Goal: Information Seeking & Learning: Find specific fact

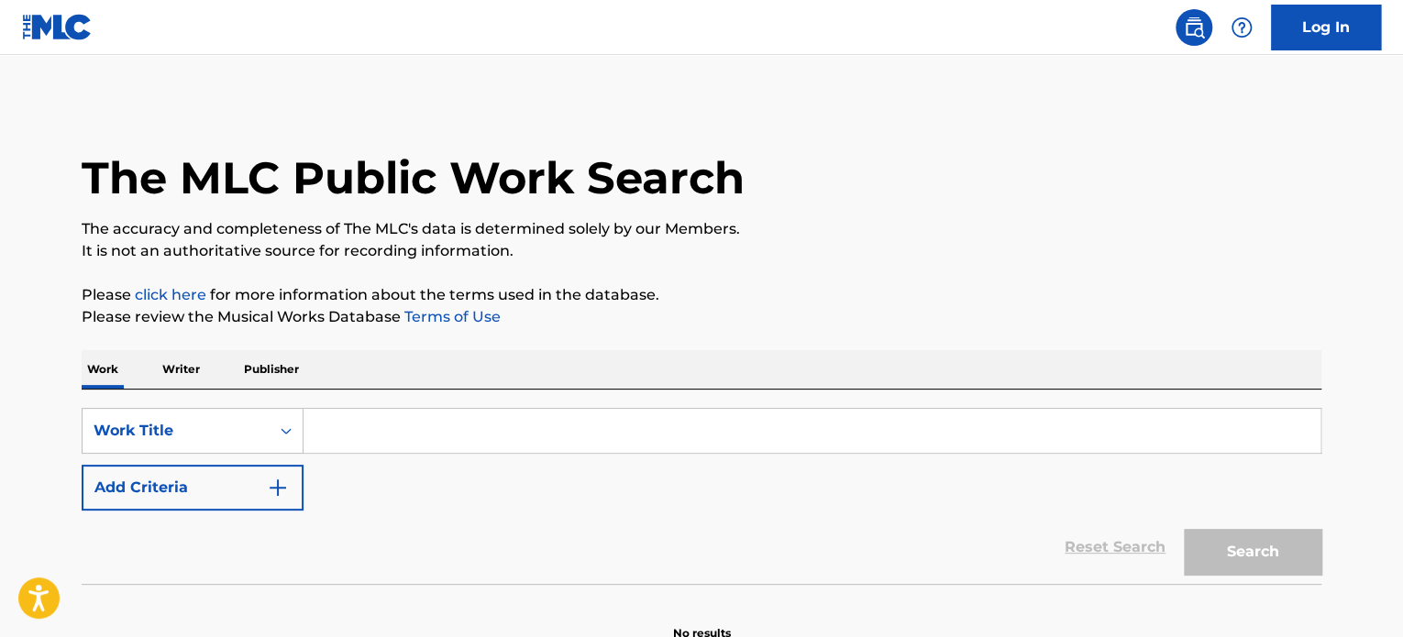
click at [353, 432] on input "Search Form" at bounding box center [811, 431] width 1017 height 44
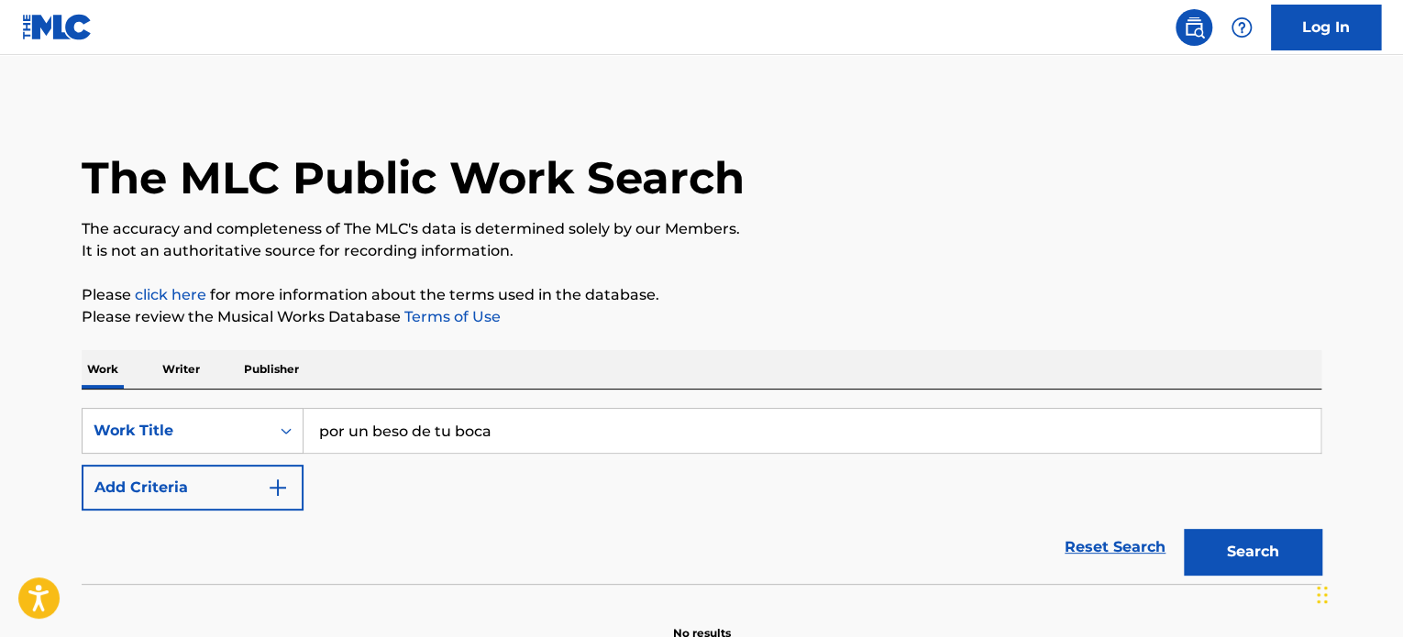
type input "por un beso de tu boca"
click at [1184, 529] on button "Search" at bounding box center [1253, 552] width 138 height 46
click at [288, 483] on img "Search Form" at bounding box center [278, 488] width 22 height 22
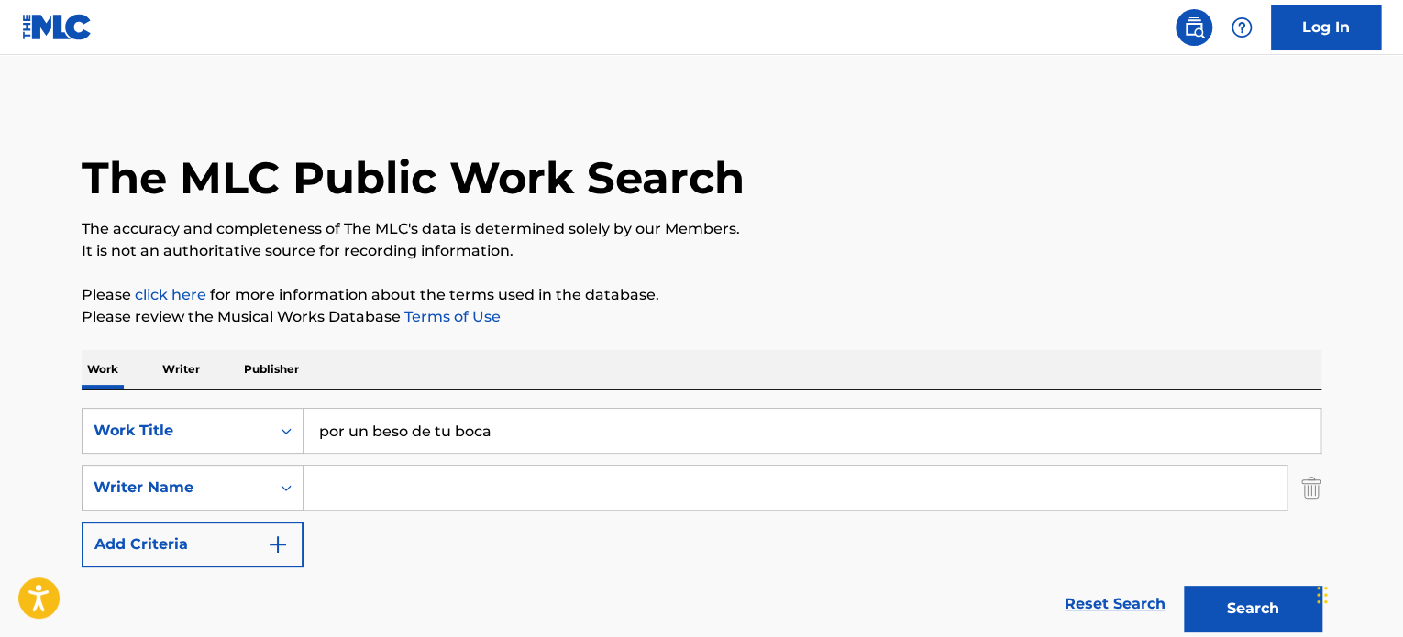
click at [372, 495] on input "Search Form" at bounding box center [794, 488] width 983 height 44
click at [1184, 586] on button "Search" at bounding box center [1253, 609] width 138 height 46
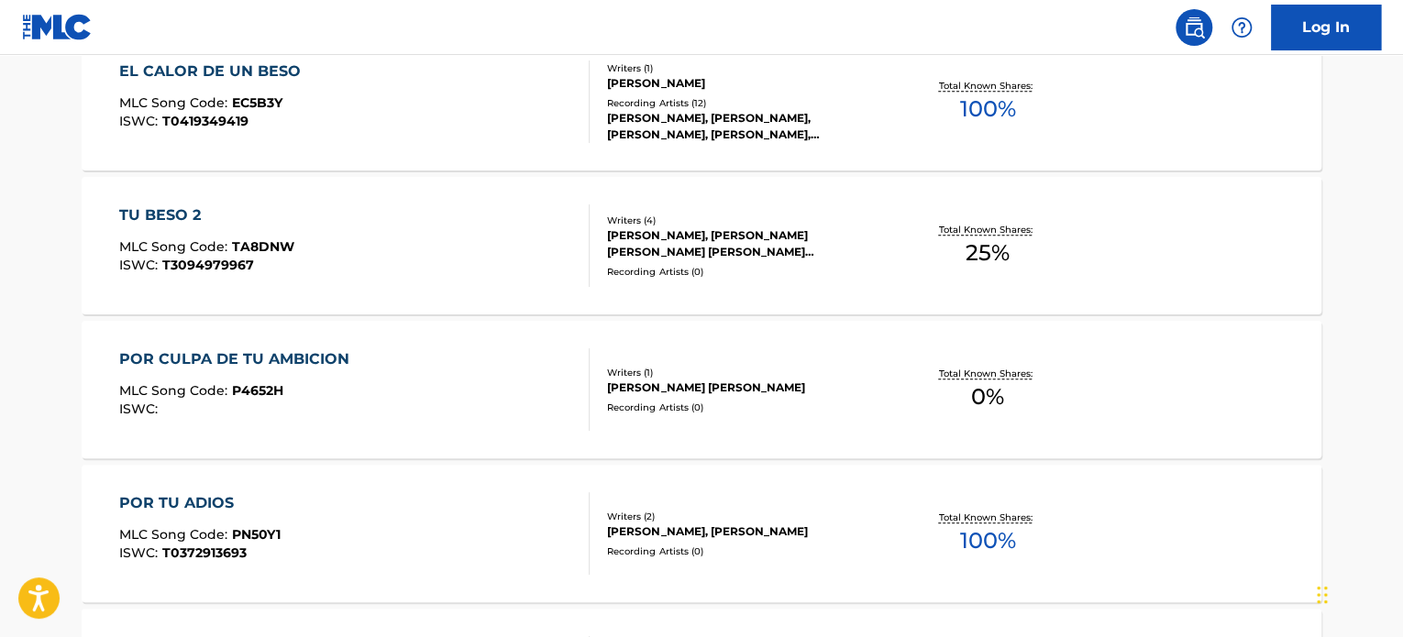
scroll to position [825, 0]
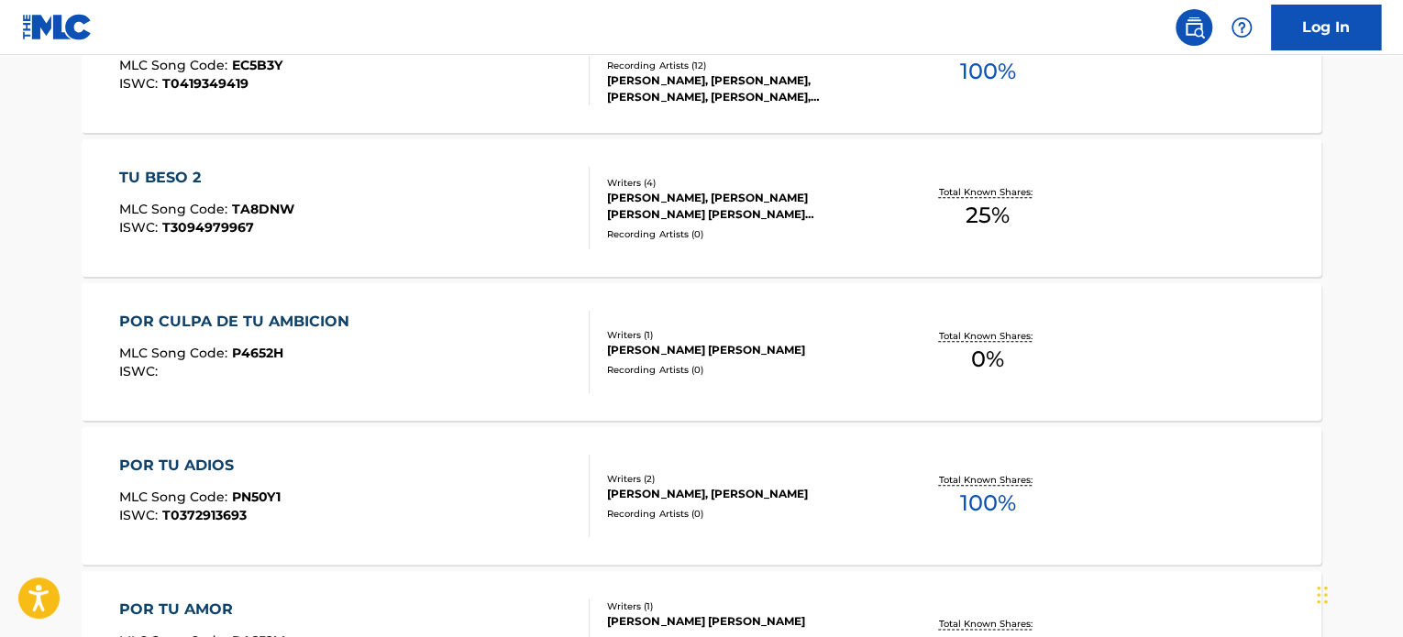
drag, startPoint x: 1401, startPoint y: 262, endPoint x: 1405, endPoint y: 238, distance: 24.1
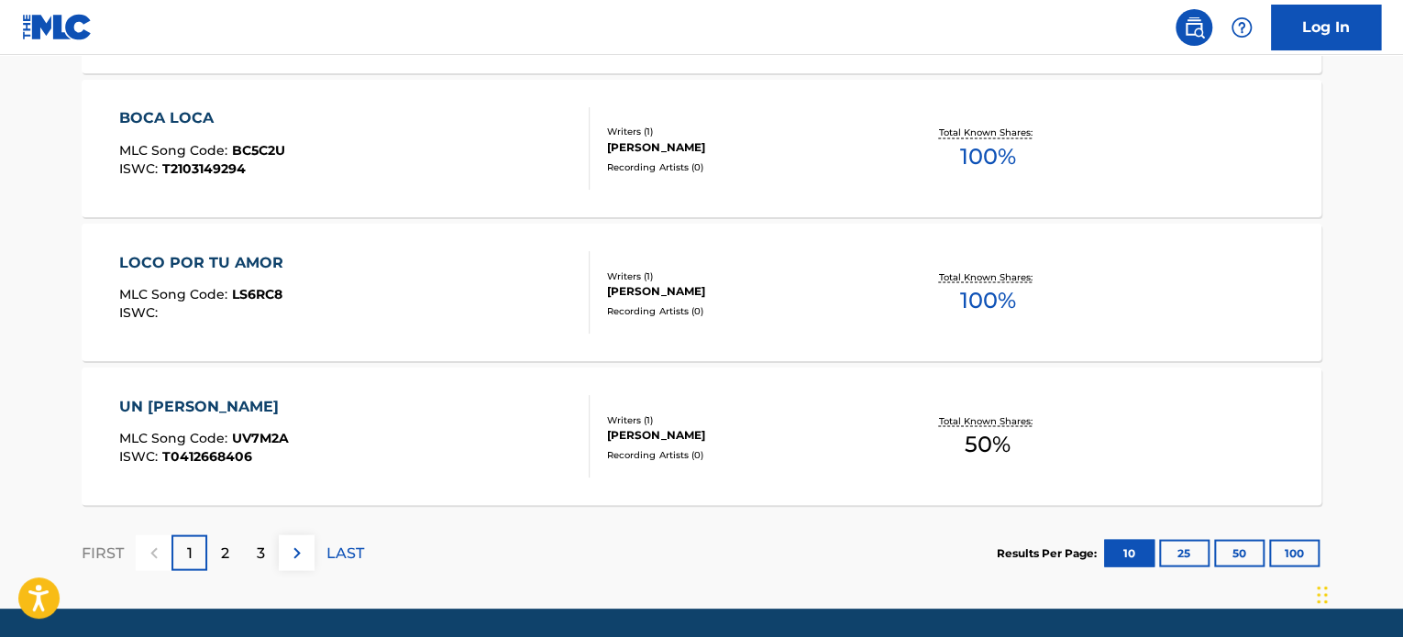
scroll to position [1628, 0]
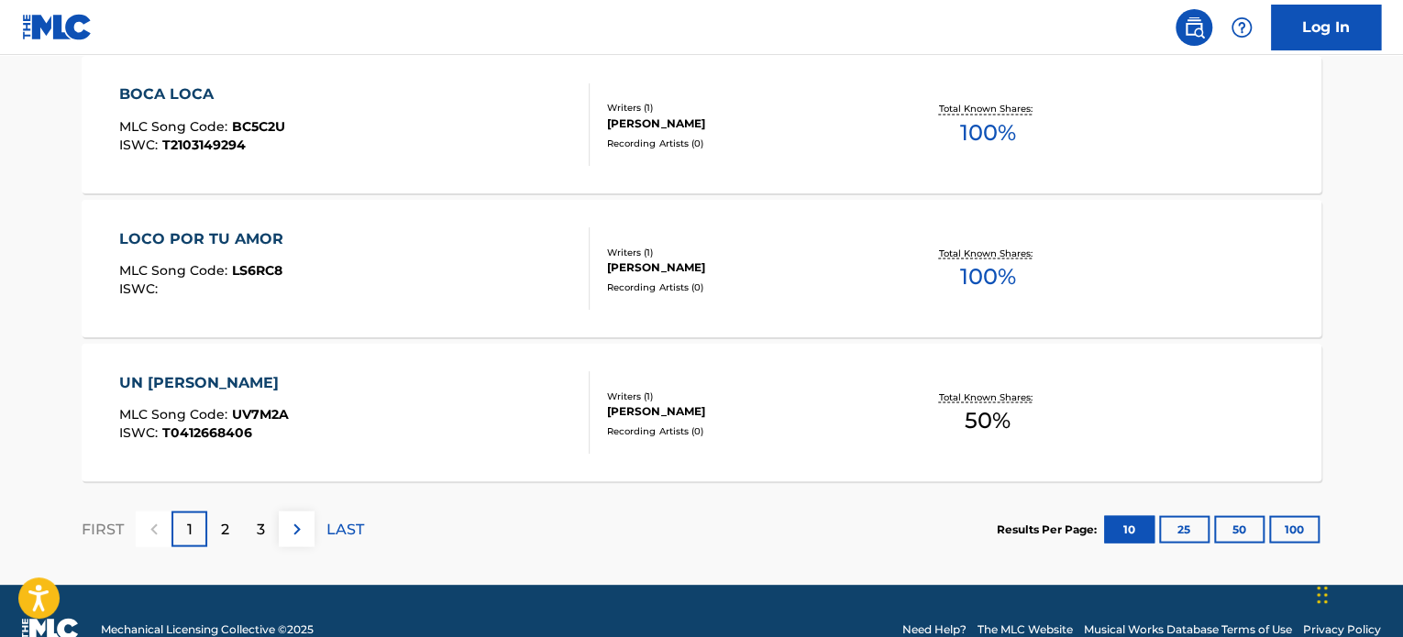
click at [224, 530] on p "2" at bounding box center [225, 529] width 8 height 22
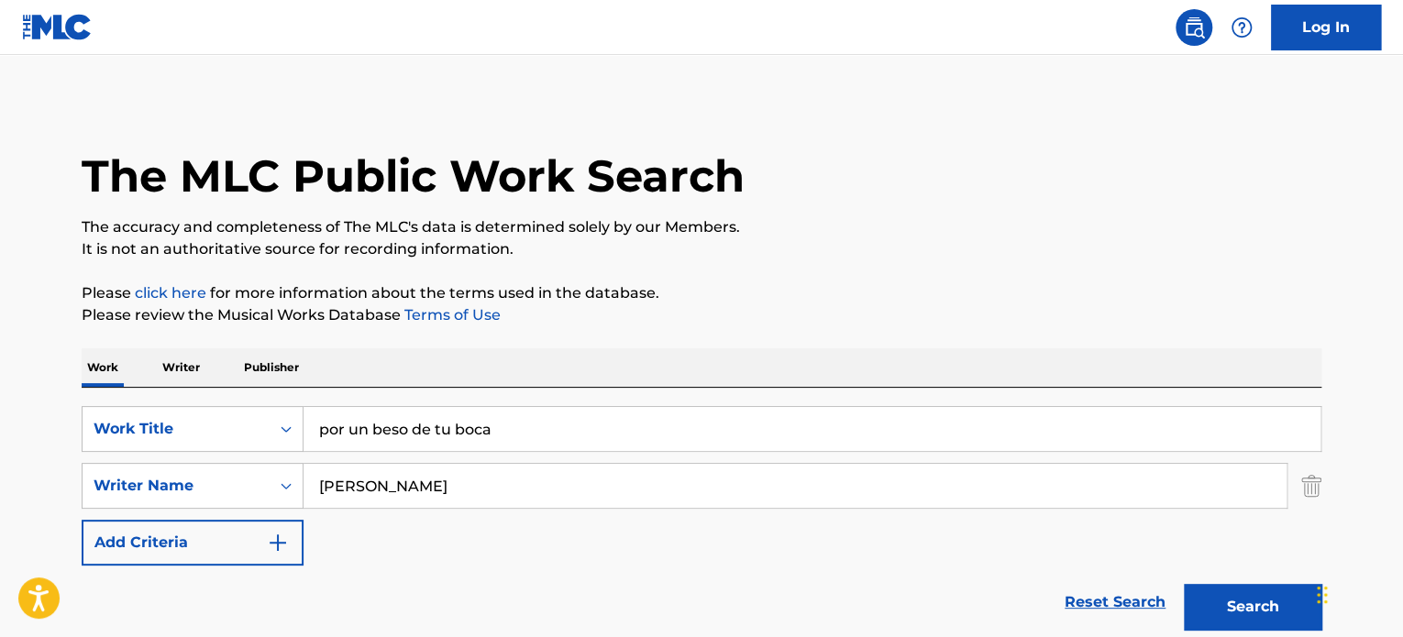
scroll to position [0, 0]
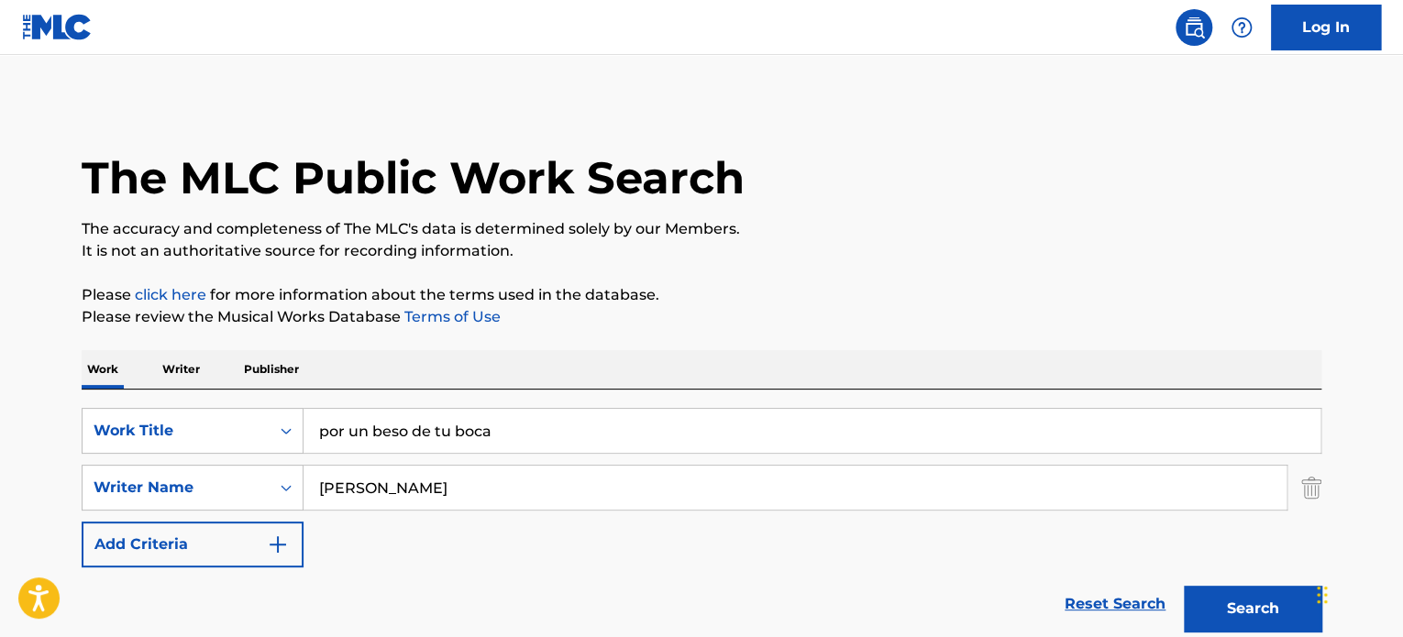
click at [408, 487] on input "quevedo" at bounding box center [794, 488] width 983 height 44
click at [281, 542] on img "Search Form" at bounding box center [278, 545] width 22 height 22
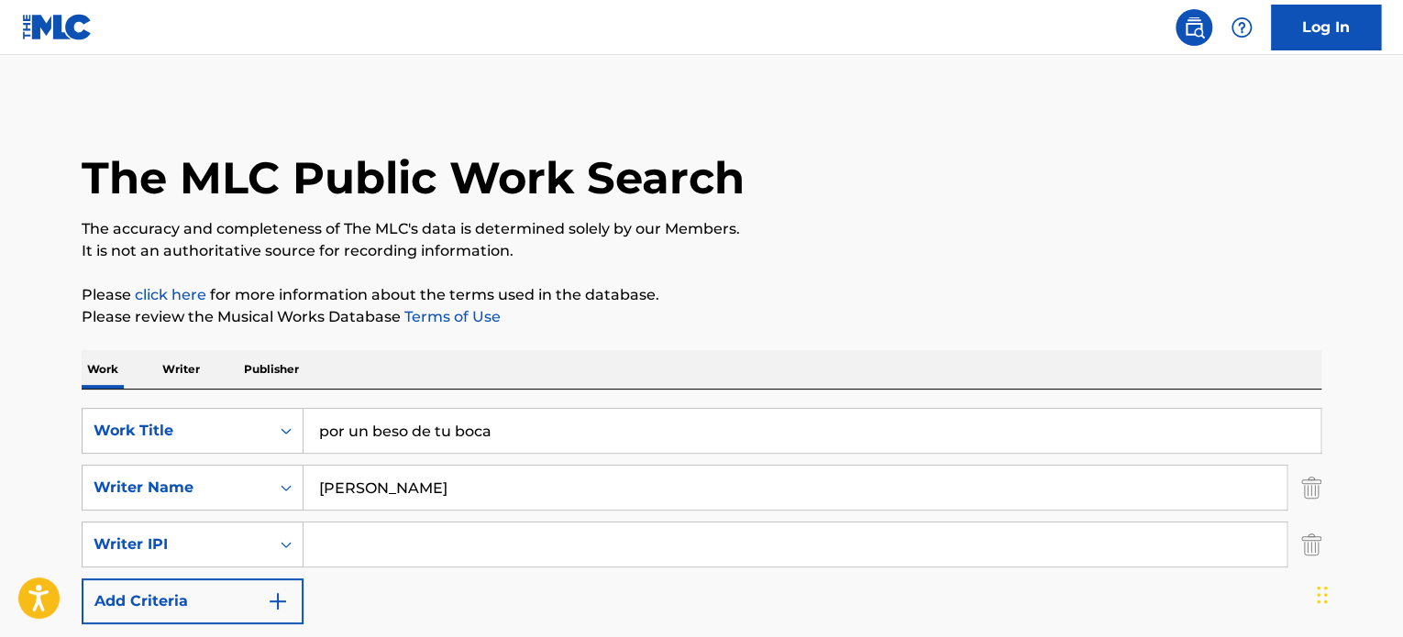
click at [429, 542] on input "Search Form" at bounding box center [794, 545] width 983 height 44
click at [291, 542] on icon "Search Form" at bounding box center [286, 544] width 18 height 18
drag, startPoint x: 355, startPoint y: 551, endPoint x: 371, endPoint y: 537, distance: 21.5
click at [371, 537] on input "Search Form" at bounding box center [794, 545] width 983 height 44
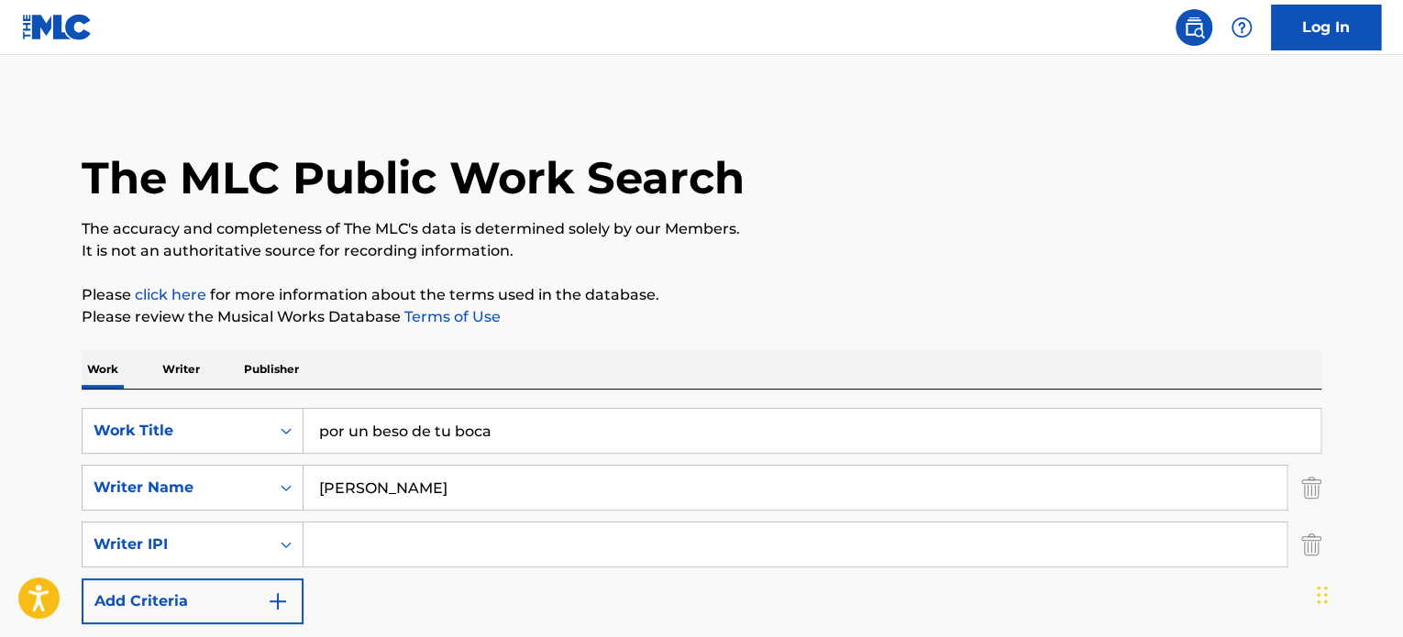
click at [510, 456] on div "SearchWithCriteria264d84ad-ba19-43fc-83b0-f811771612e1 Work Title por un beso d…" at bounding box center [702, 516] width 1240 height 216
click at [465, 488] on input "quevedo" at bounding box center [794, 488] width 983 height 44
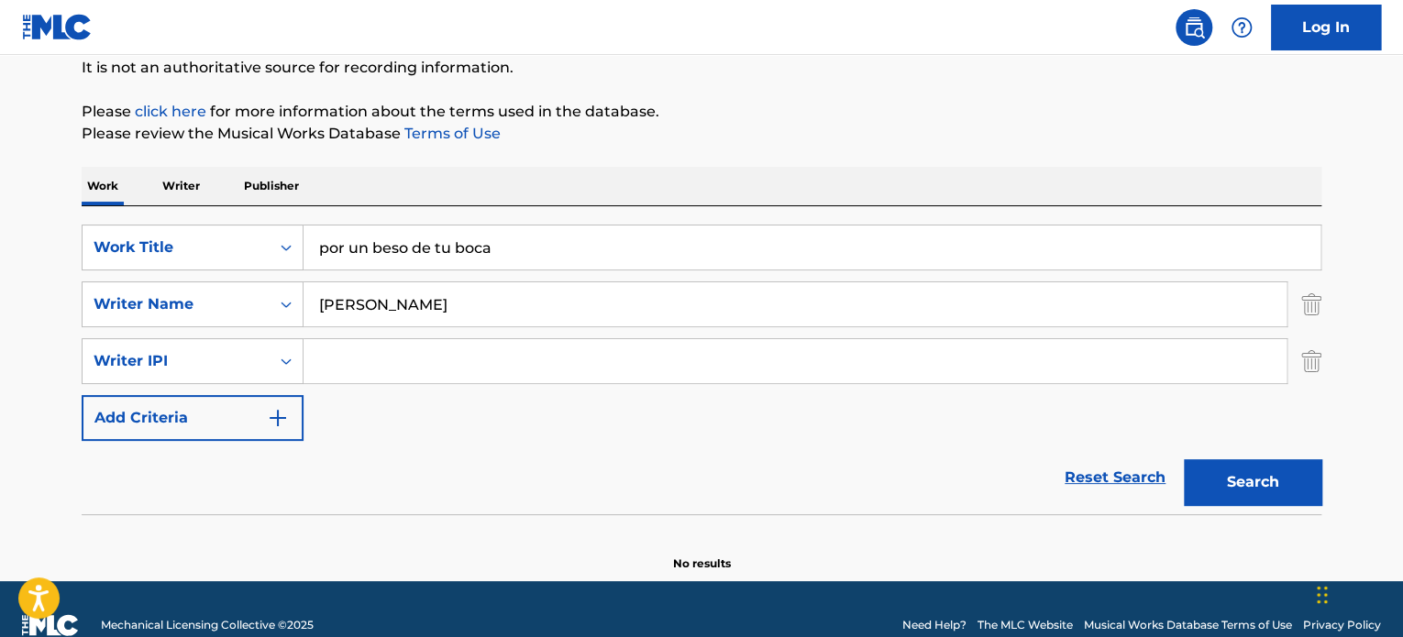
click at [1312, 479] on button "Search" at bounding box center [1253, 482] width 138 height 46
drag, startPoint x: 474, startPoint y: 303, endPoint x: 198, endPoint y: 304, distance: 276.0
click at [198, 304] on div "SearchWithCriteriac79b2041-8125-45e6-a076-31f9e7cf5225 Writer Name quevedo, cad…" at bounding box center [702, 304] width 1240 height 46
type input "cadavid"
click at [1184, 459] on button "Search" at bounding box center [1253, 482] width 138 height 46
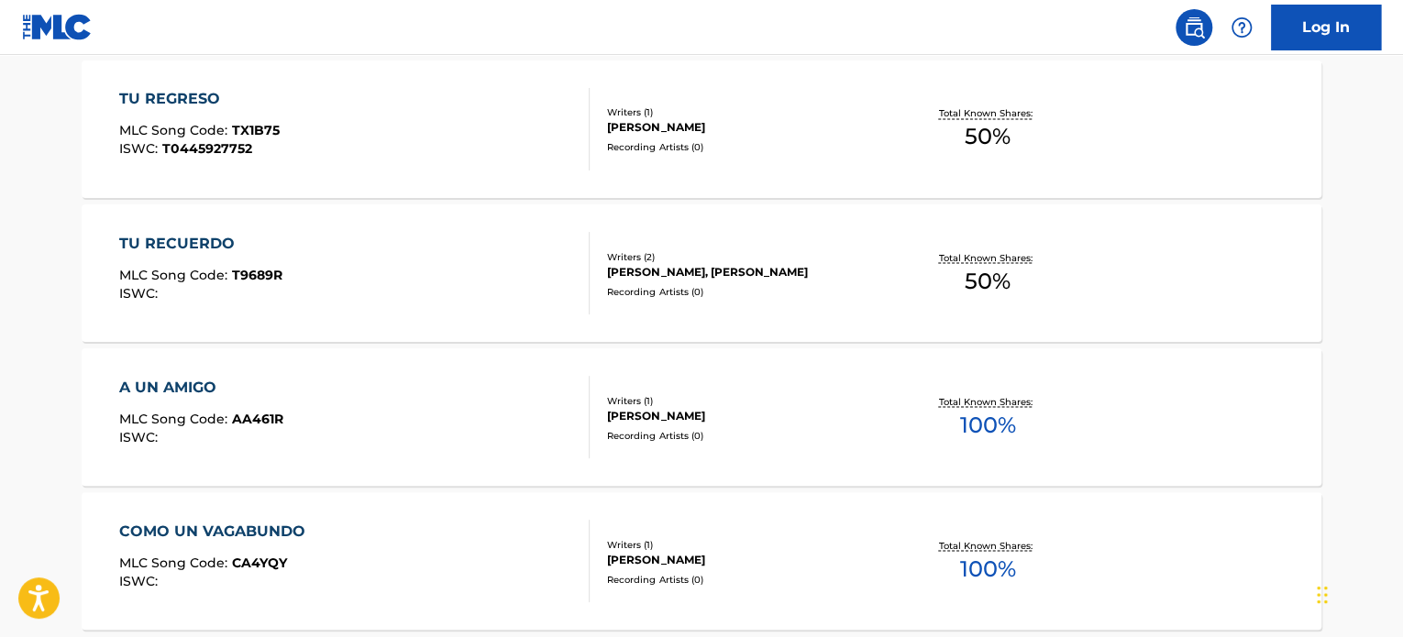
scroll to position [1628, 0]
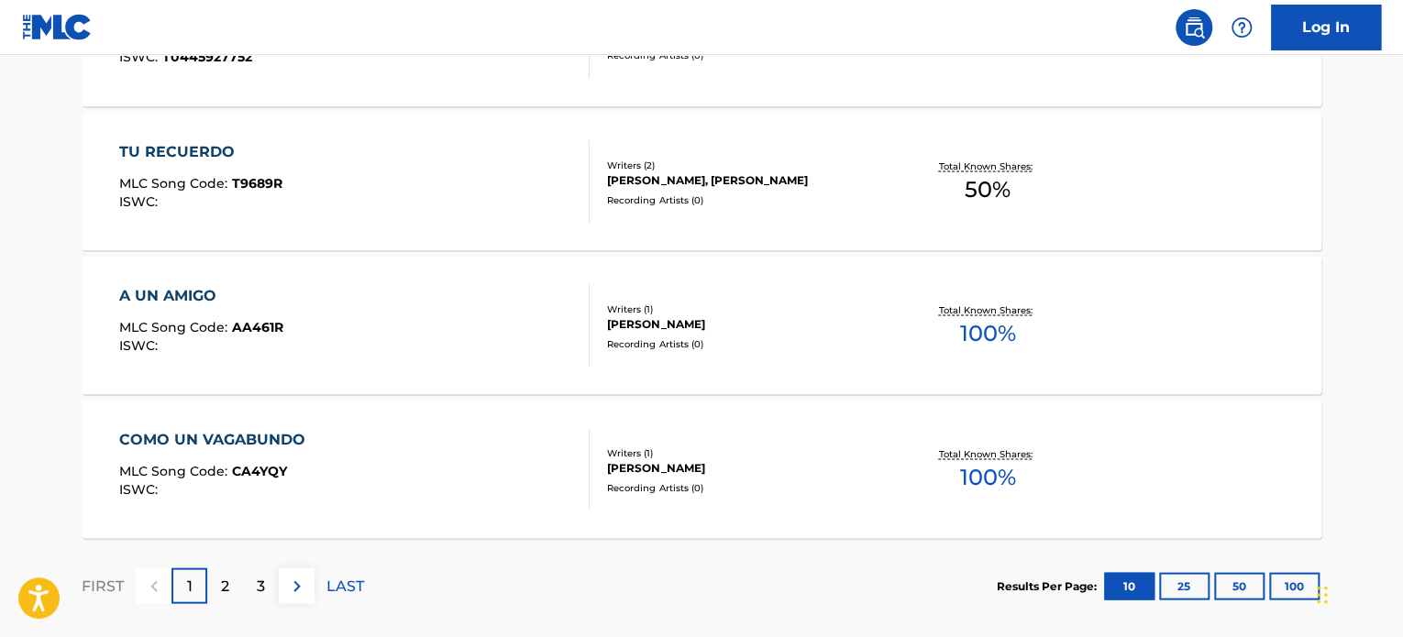
click at [279, 590] on button at bounding box center [297, 586] width 36 height 36
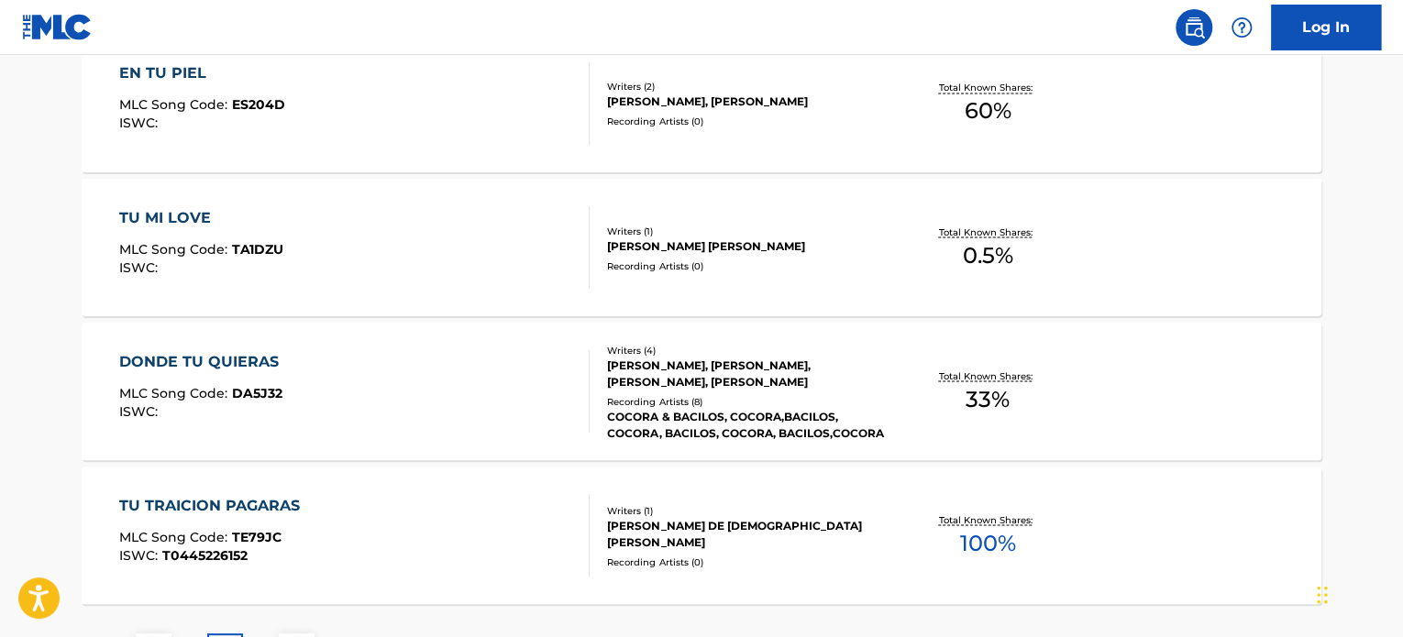
scroll to position [1720, 0]
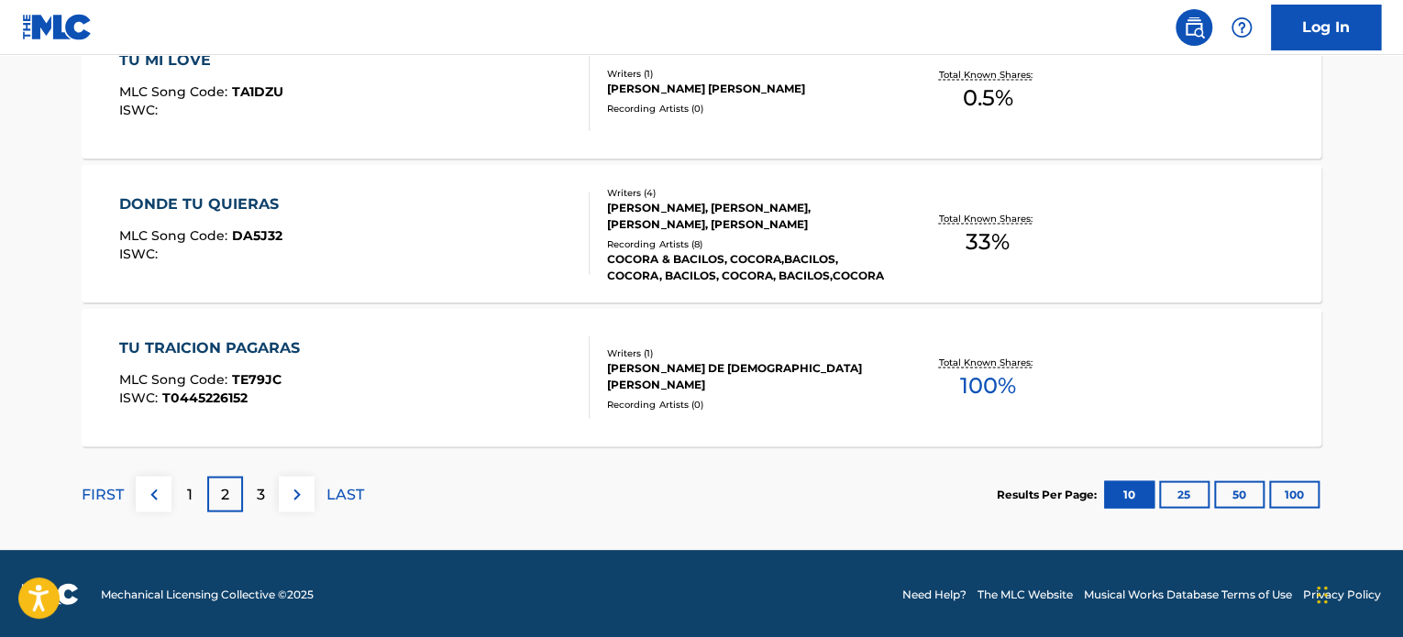
click at [298, 493] on img at bounding box center [297, 494] width 22 height 22
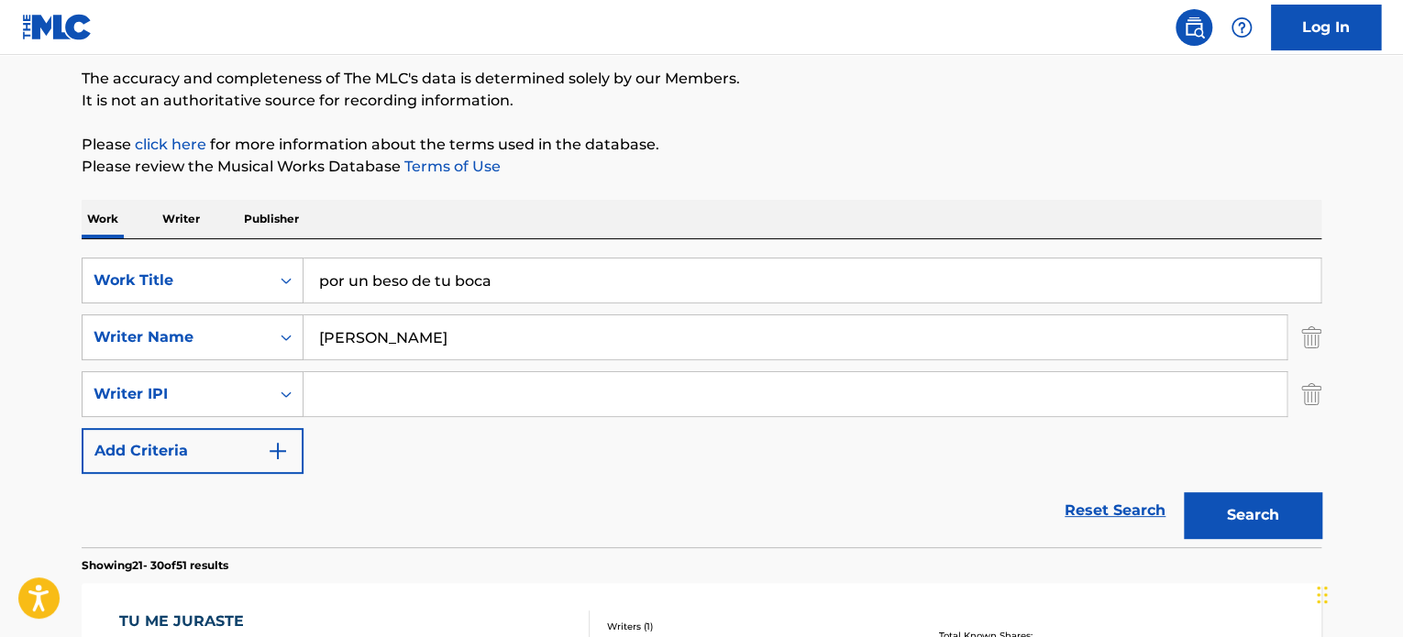
scroll to position [70, 0]
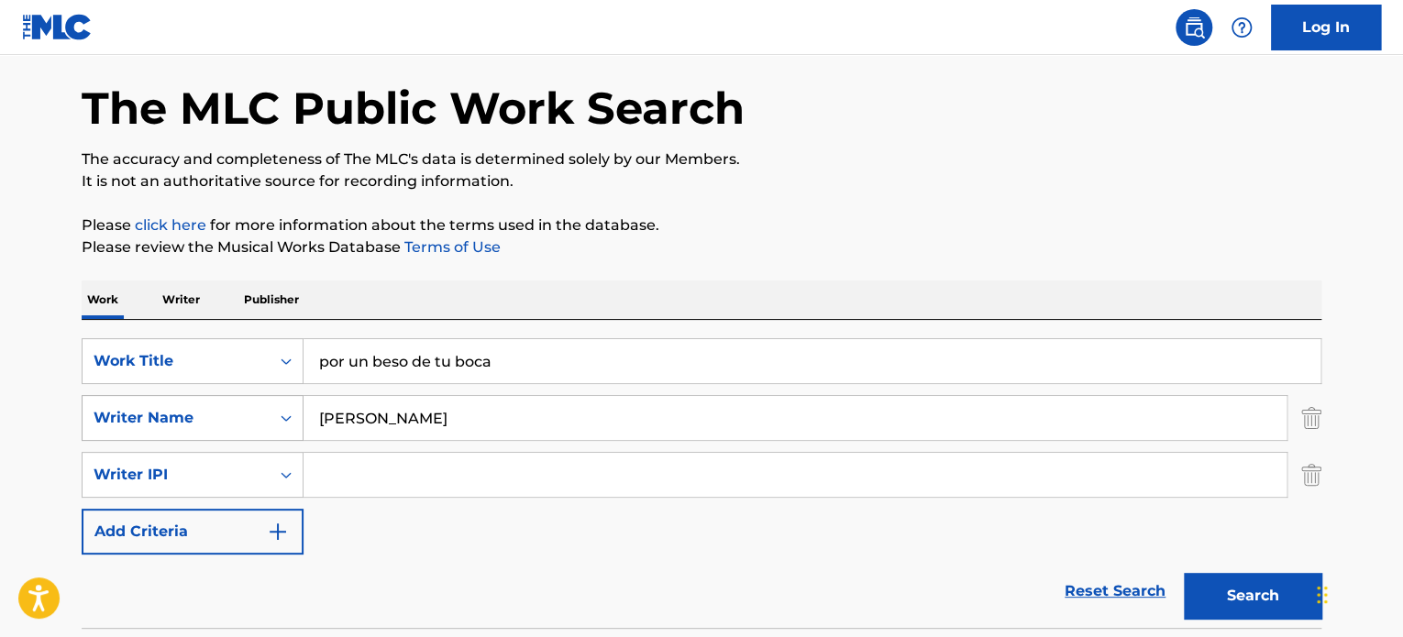
drag, startPoint x: 417, startPoint y: 422, endPoint x: 224, endPoint y: 412, distance: 193.7
click at [224, 412] on div "SearchWithCriteriac79b2041-8125-45e6-a076-31f9e7cf5225 Writer Name cadavid" at bounding box center [702, 418] width 1240 height 46
click at [1184, 573] on button "Search" at bounding box center [1253, 596] width 138 height 46
click at [1318, 476] on img "Search Form" at bounding box center [1311, 475] width 20 height 46
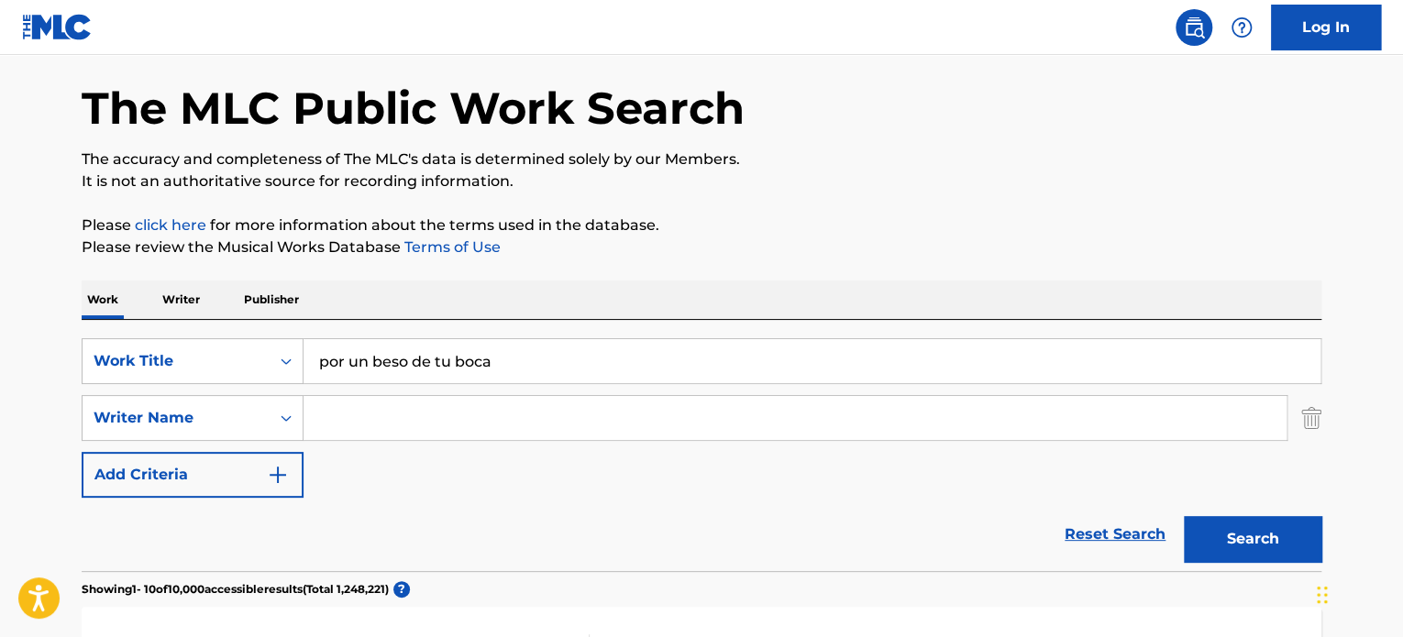
click at [1291, 421] on div "SearchWithCriteriac79b2041-8125-45e6-a076-31f9e7cf5225 Writer Name" at bounding box center [702, 418] width 1240 height 46
click at [1307, 420] on img "Search Form" at bounding box center [1311, 418] width 20 height 46
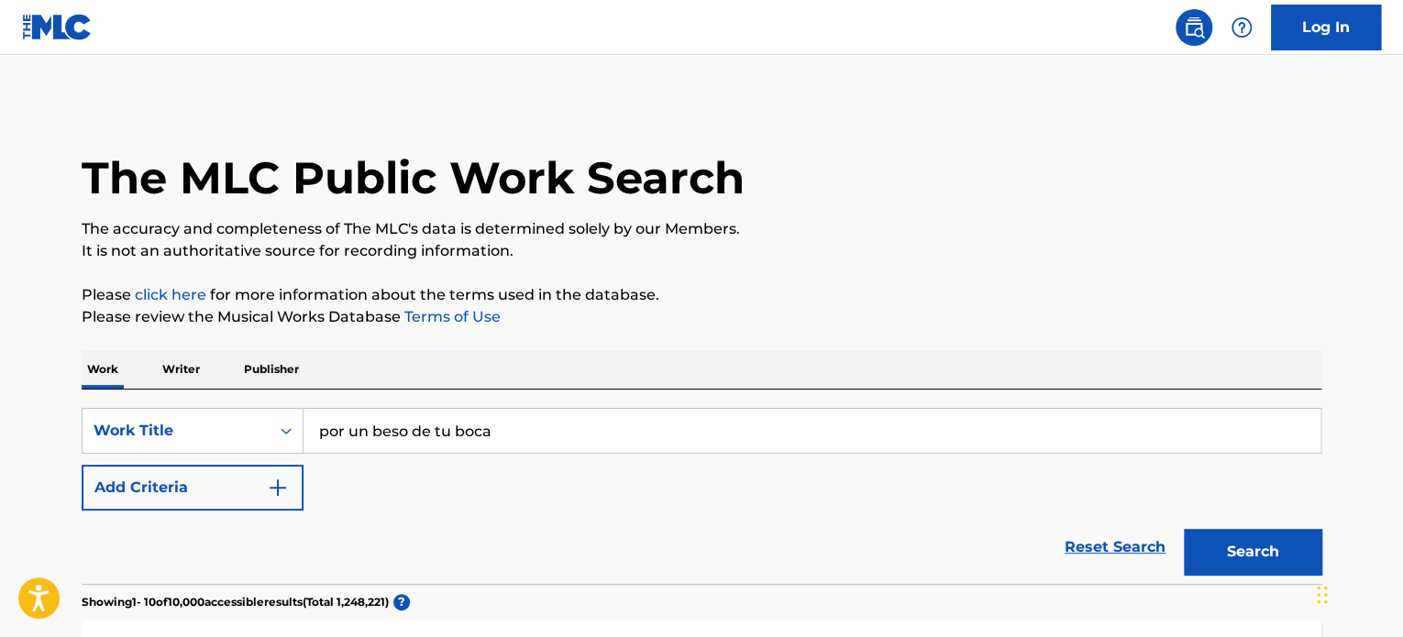
scroll to position [92, 0]
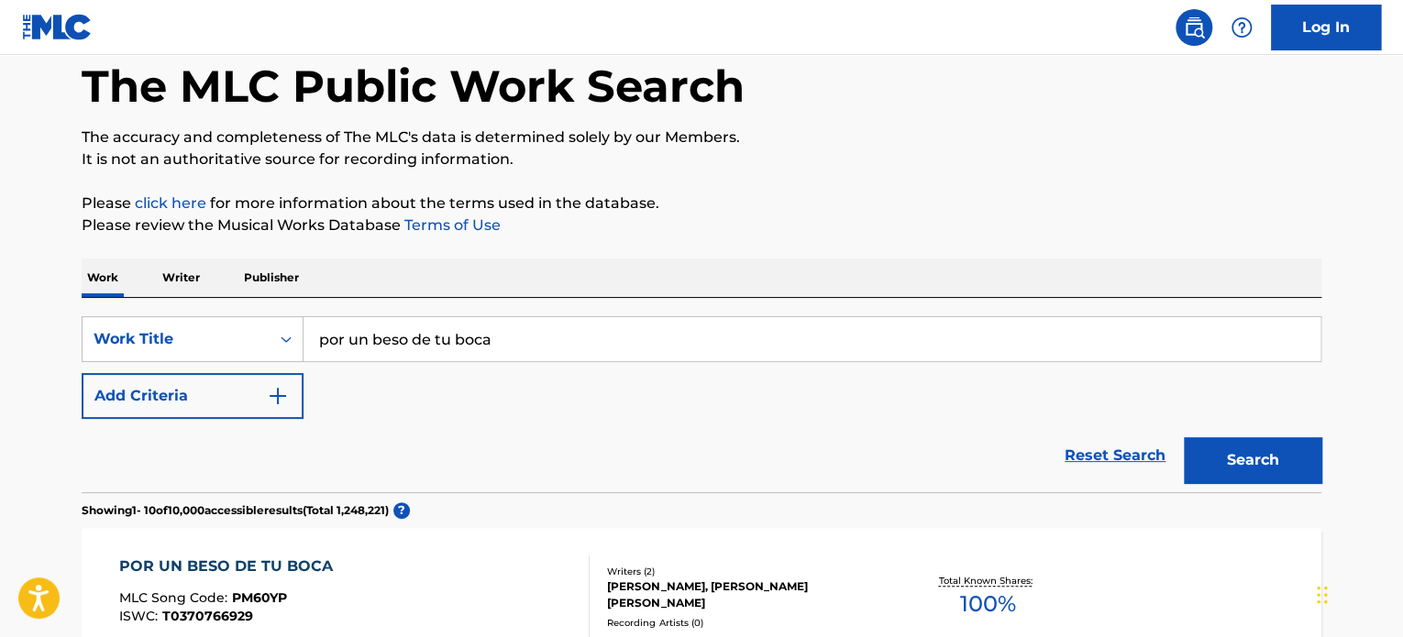
click at [275, 407] on button "Add Criteria" at bounding box center [193, 396] width 222 height 46
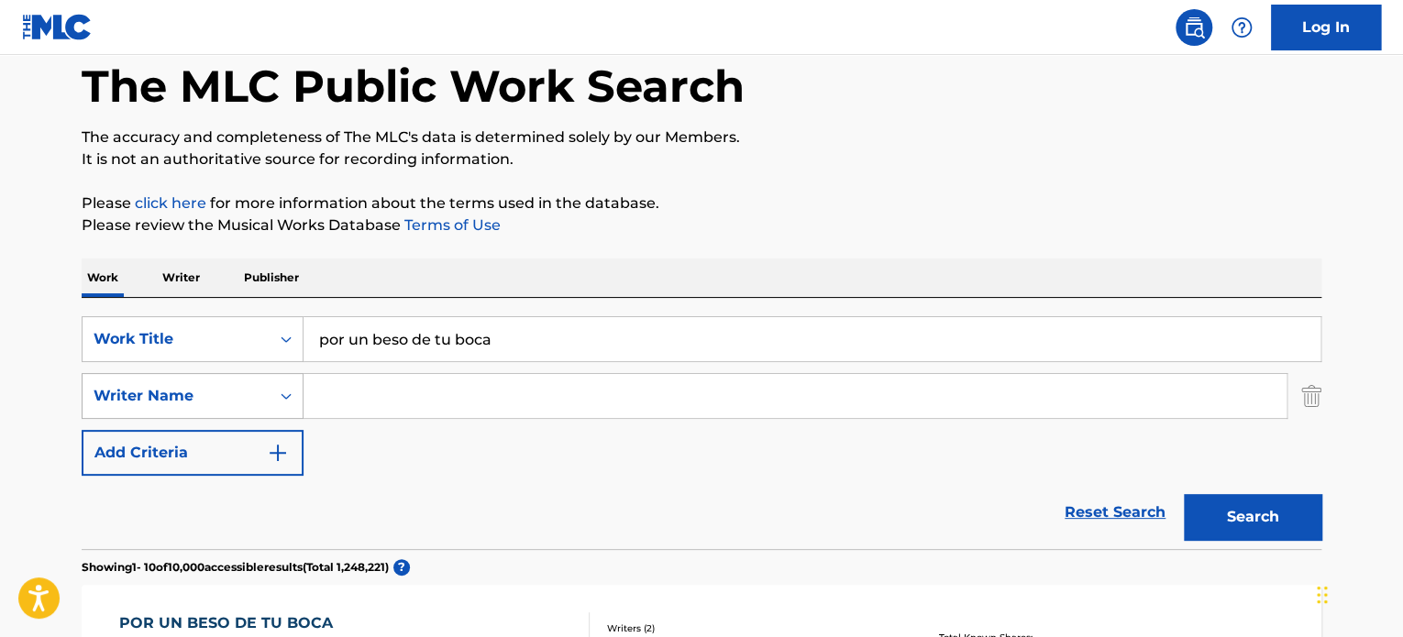
click at [285, 399] on icon "Search Form" at bounding box center [286, 396] width 18 height 18
click at [1306, 402] on img "Search Form" at bounding box center [1311, 396] width 20 height 46
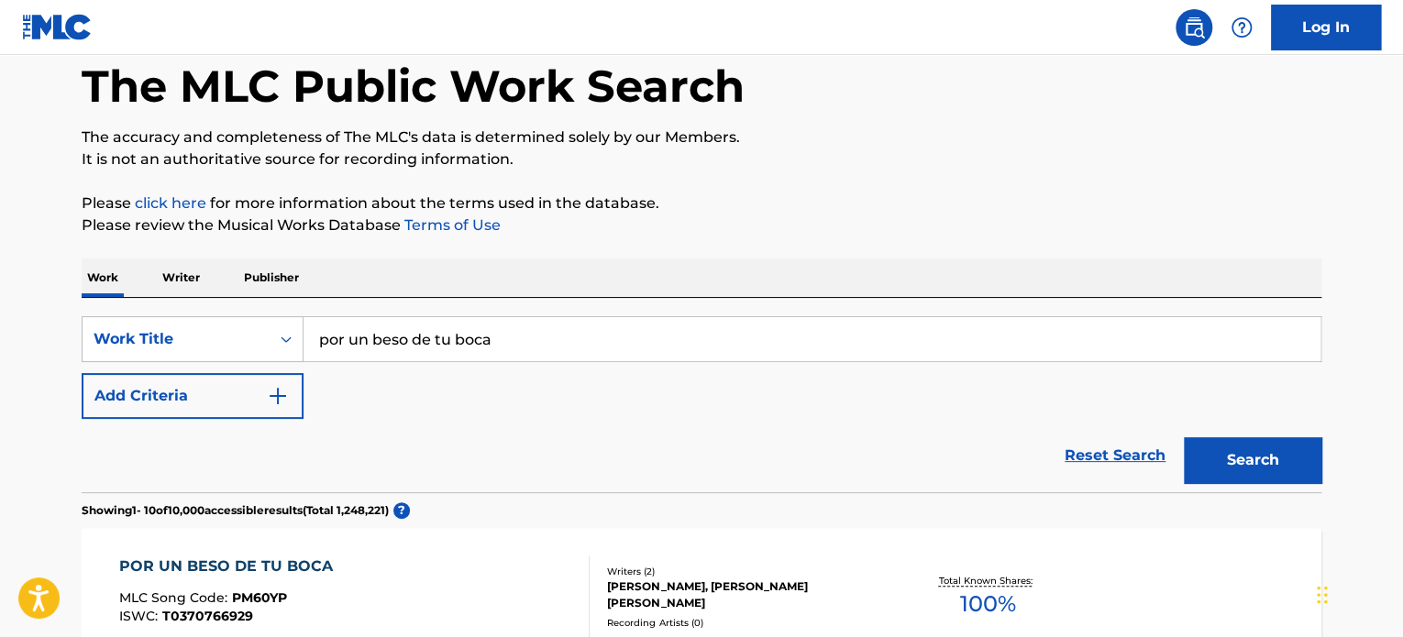
click at [281, 405] on img "Search Form" at bounding box center [278, 396] width 22 height 22
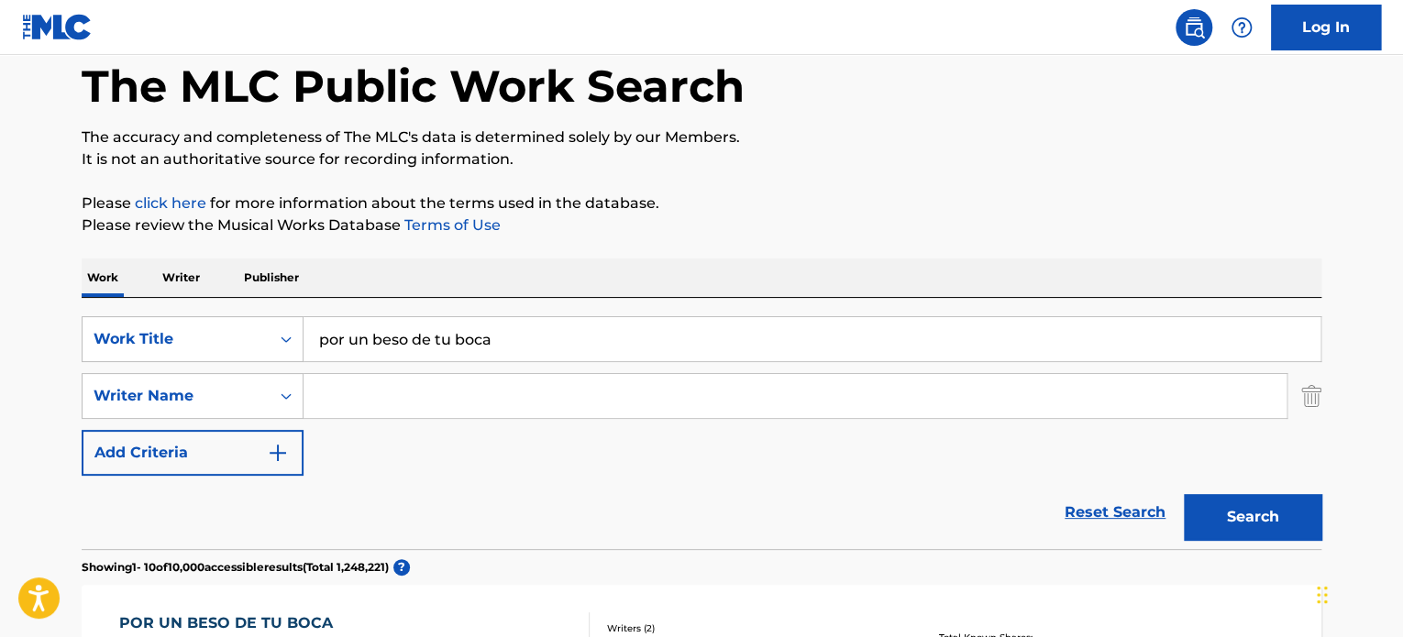
click at [339, 405] on input "Search Form" at bounding box center [794, 396] width 983 height 44
type input "quevedo"
click at [1184, 494] on button "Search" at bounding box center [1253, 517] width 138 height 46
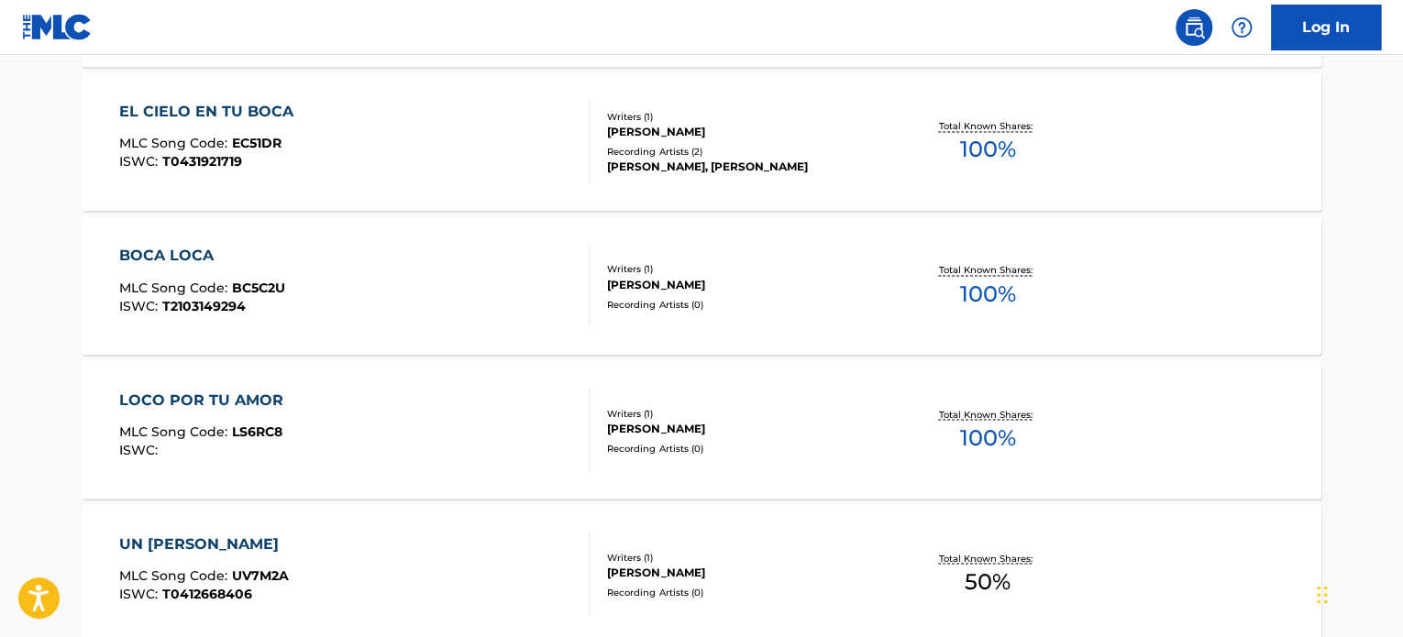
scroll to position [1650, 0]
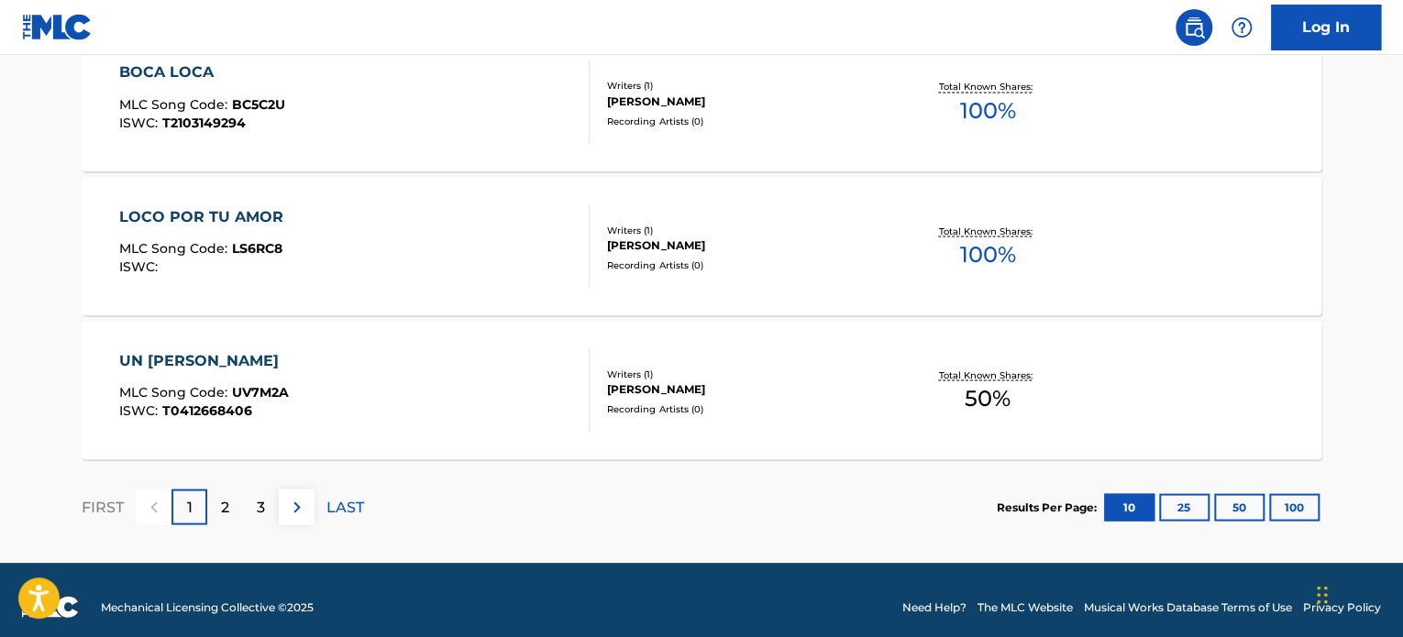
click at [218, 505] on div "2" at bounding box center [225, 507] width 36 height 36
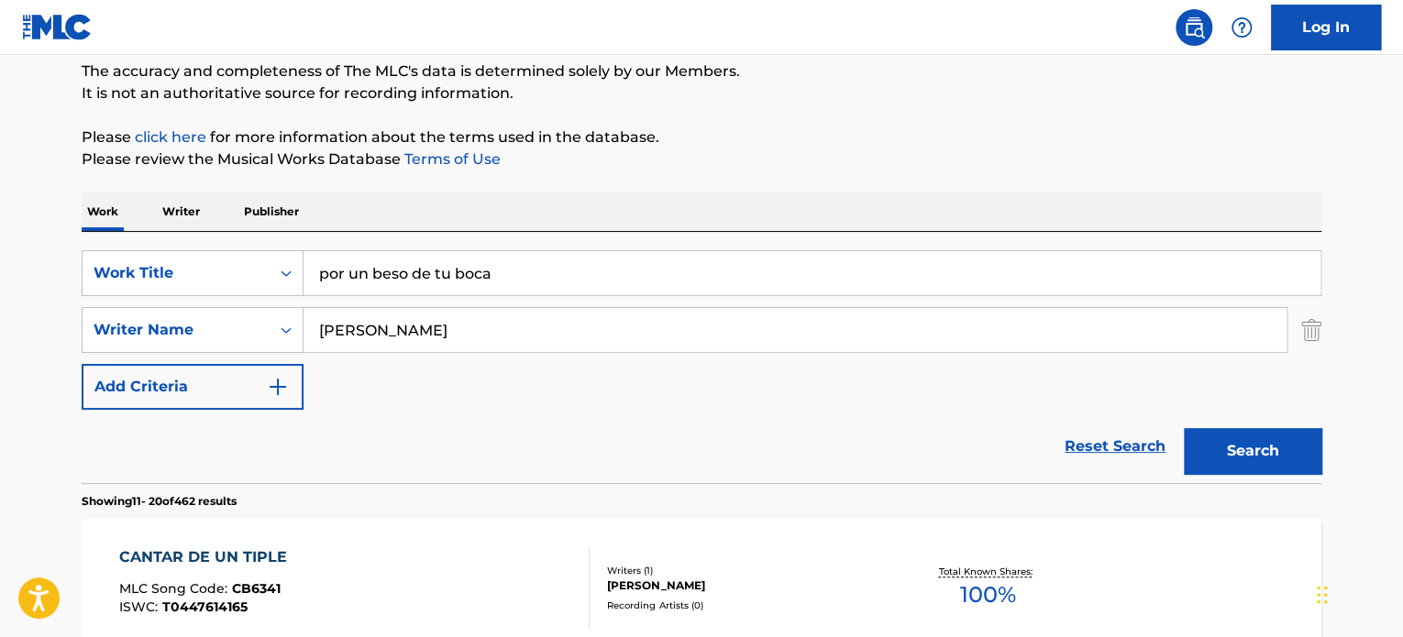
scroll to position [183, 0]
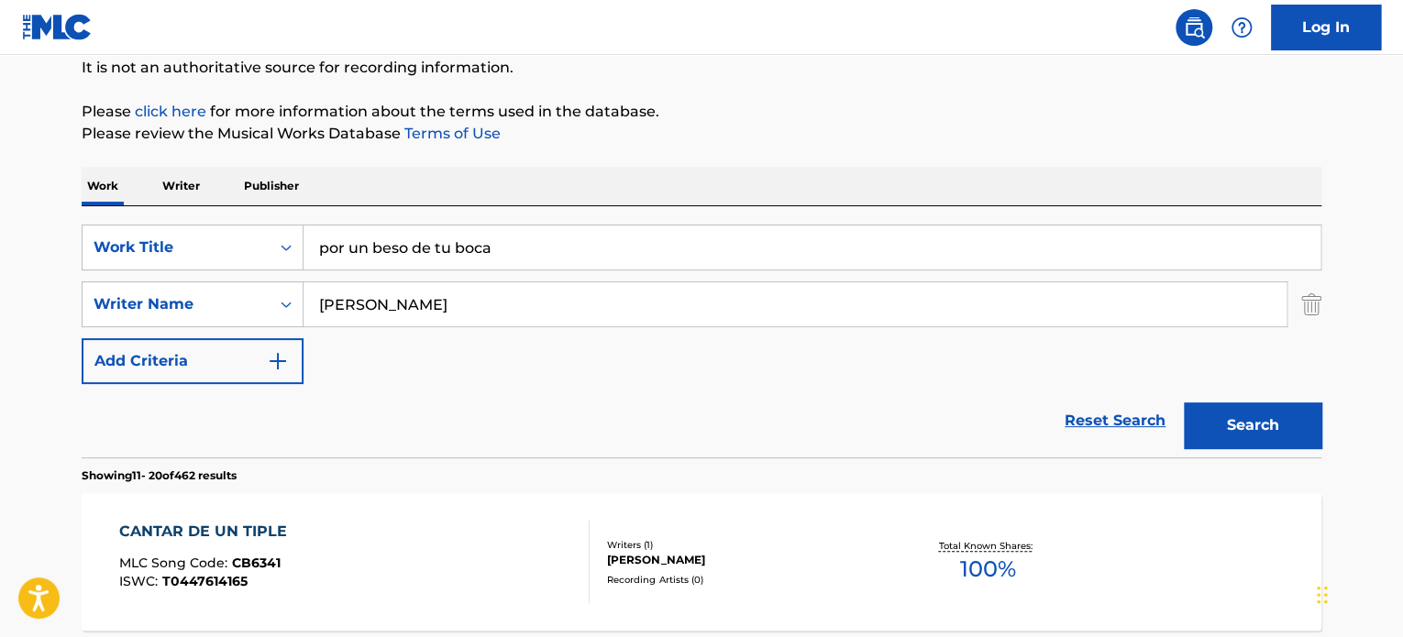
drag, startPoint x: 515, startPoint y: 513, endPoint x: 521, endPoint y: 496, distance: 17.4
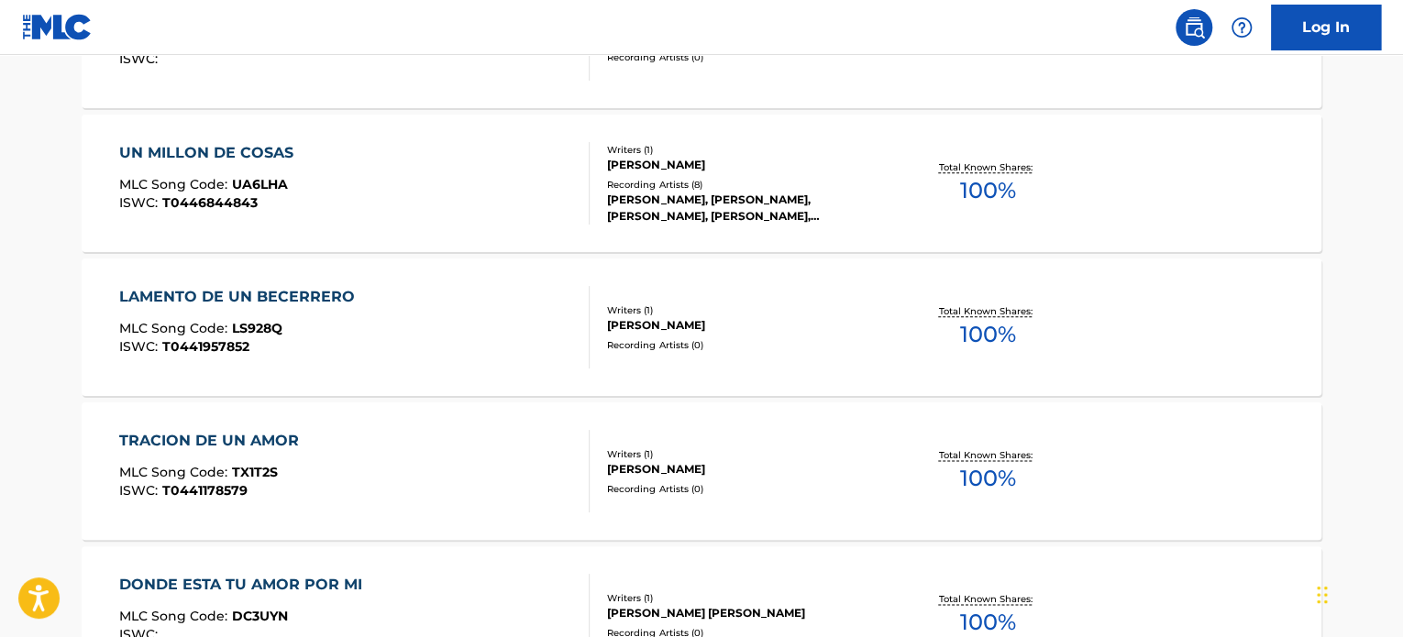
scroll to position [757, 0]
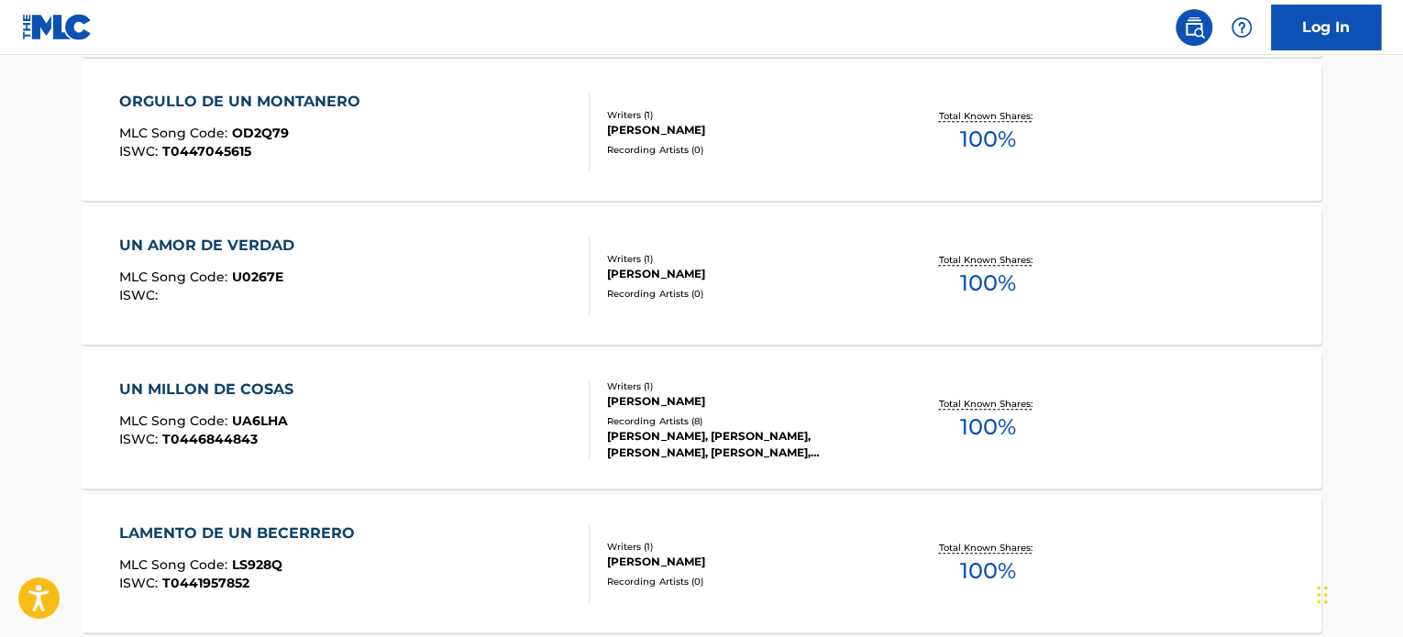
click at [341, 480] on div "UN MILLON DE COSAS MLC Song Code : UA6LHA ISWC : T0446844843 Writers ( 1 ) LUIS…" at bounding box center [702, 420] width 1240 height 138
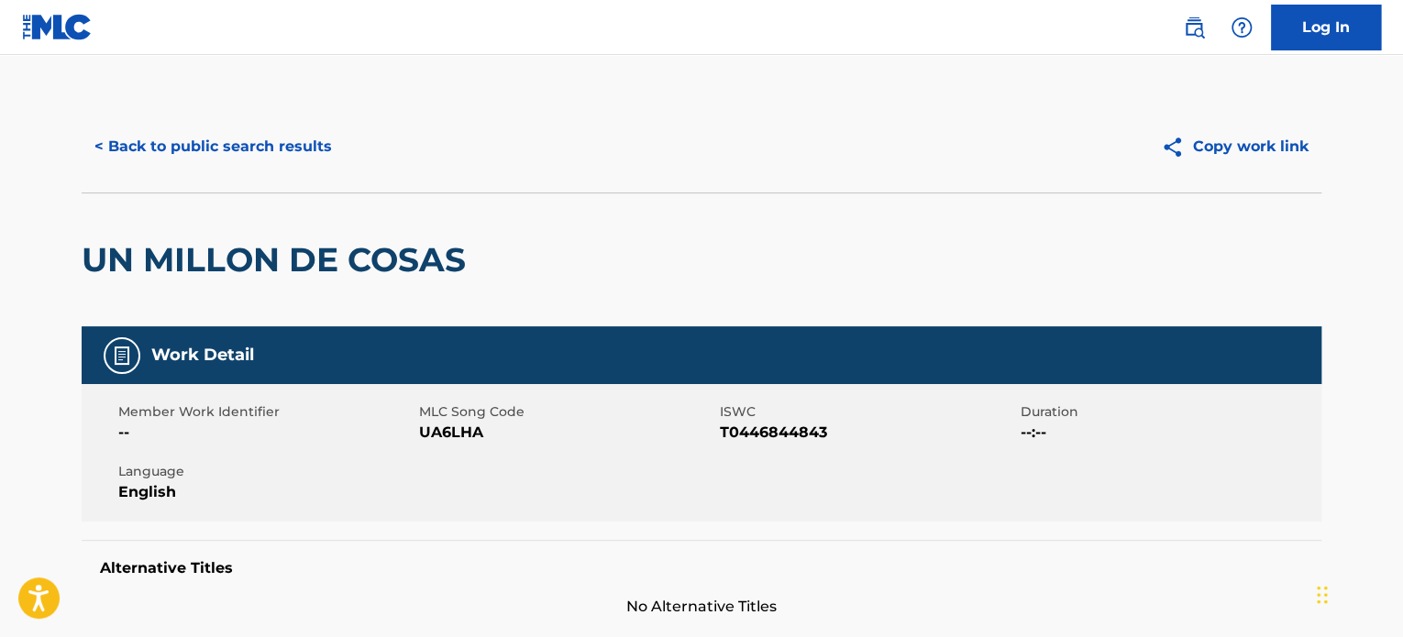
click at [350, 192] on div "< Back to public search results Copy work link UN MILLON DE COSAS" at bounding box center [702, 214] width 1240 height 226
click at [284, 136] on button "< Back to public search results" at bounding box center [213, 147] width 263 height 46
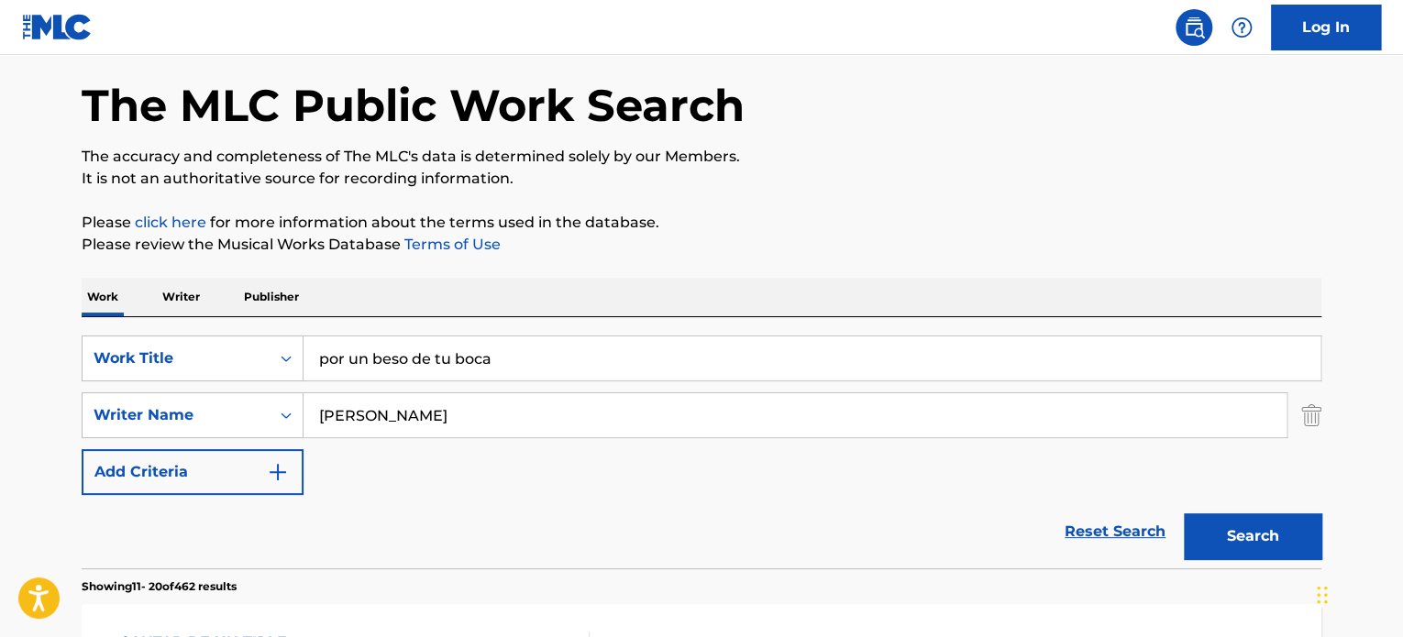
scroll to position [183, 0]
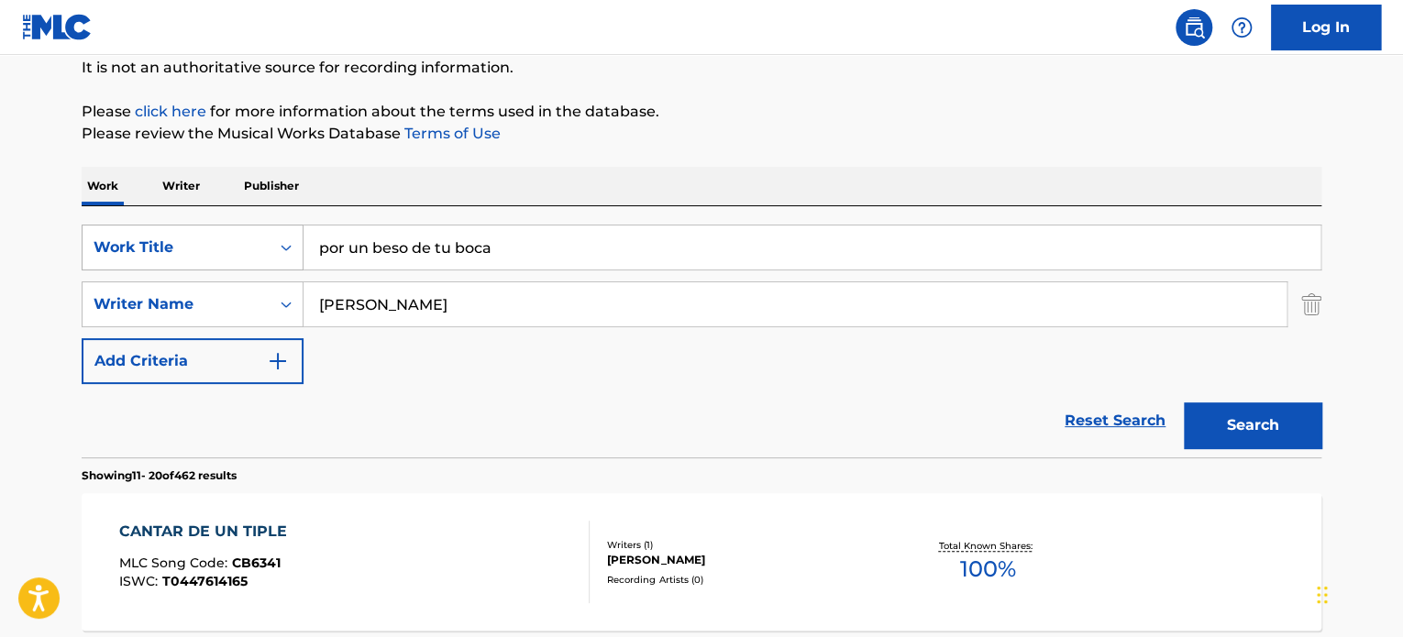
drag, startPoint x: 466, startPoint y: 245, endPoint x: 246, endPoint y: 230, distance: 220.5
click at [284, 241] on div "SearchWithCriteria264d84ad-ba19-43fc-83b0-f811771612e1 Work Title por un beso d…" at bounding box center [702, 248] width 1240 height 46
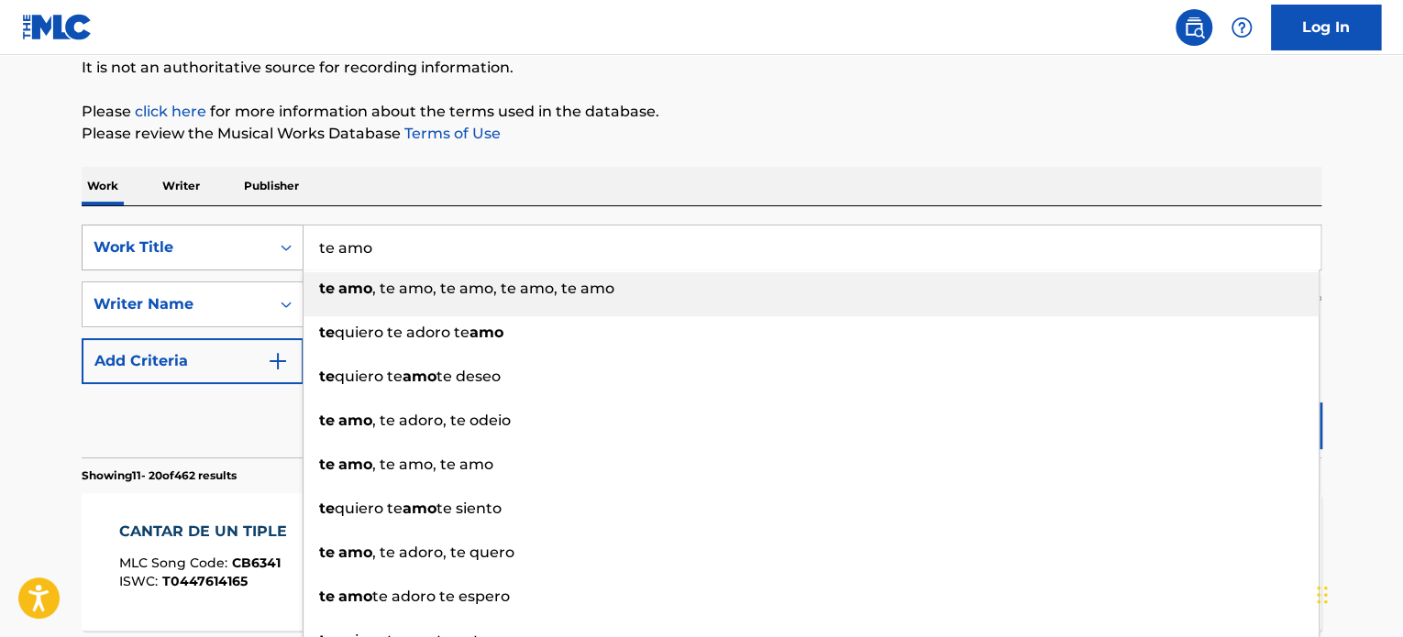
type input "te amo"
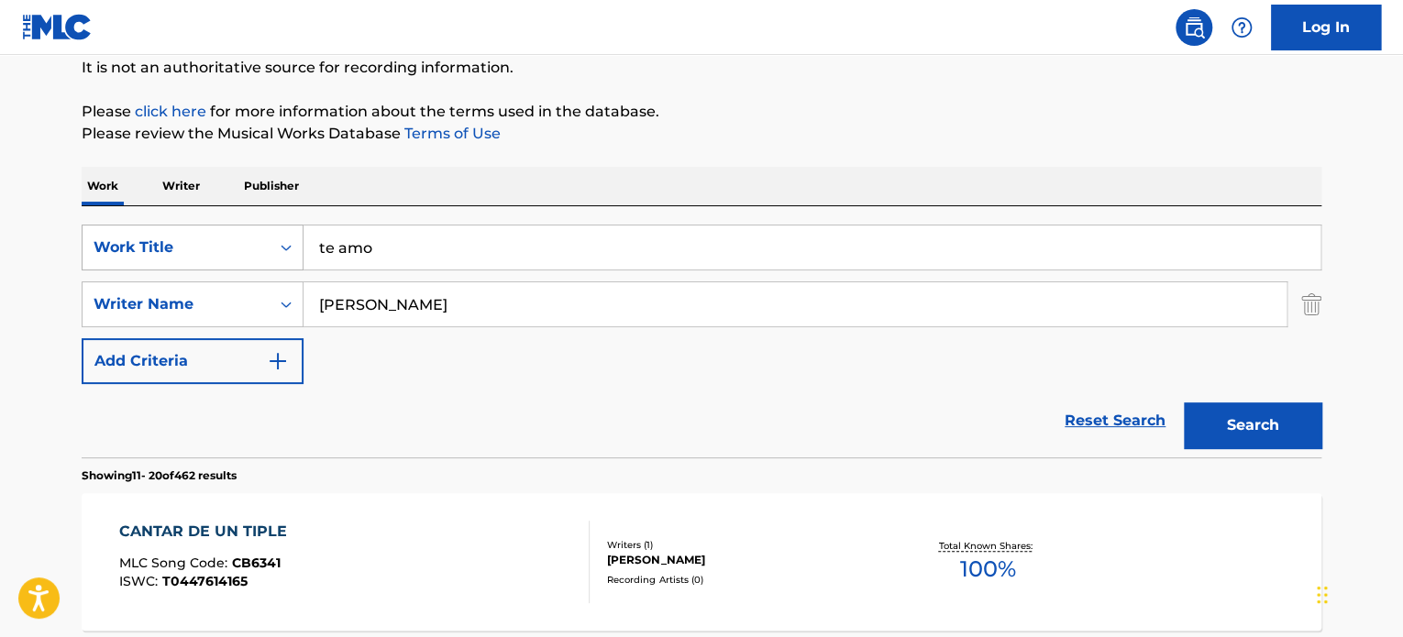
type input "anez"
click at [1184, 402] on button "Search" at bounding box center [1253, 425] width 138 height 46
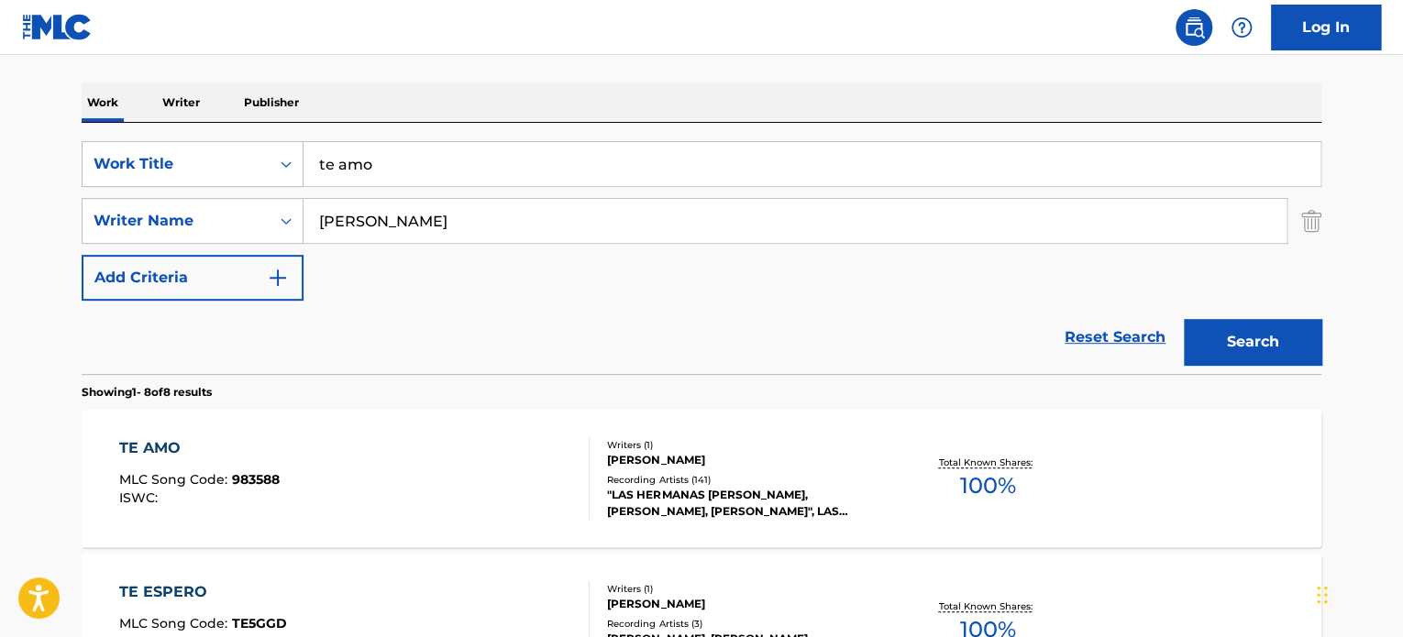
scroll to position [175, 0]
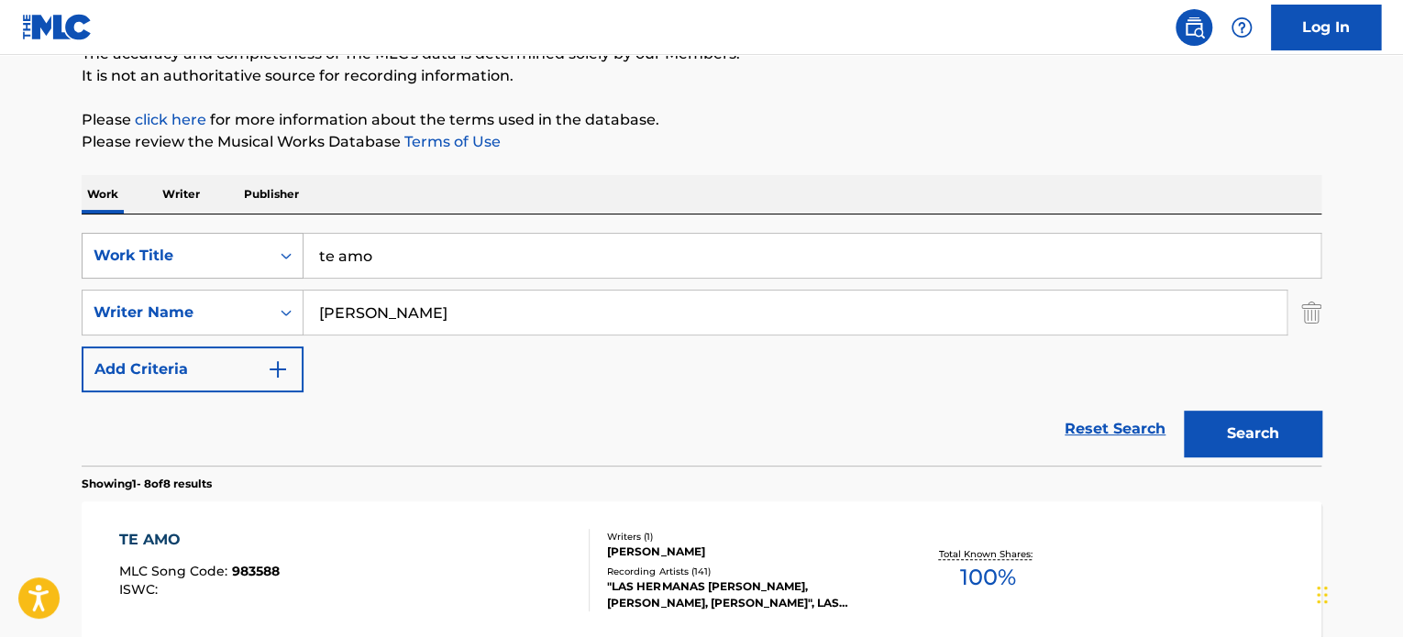
drag, startPoint x: 400, startPoint y: 253, endPoint x: 282, endPoint y: 250, distance: 117.4
click at [286, 252] on div "SearchWithCriteria264d84ad-ba19-43fc-83b0-f811771612e1 Work Title te amo" at bounding box center [702, 256] width 1240 height 46
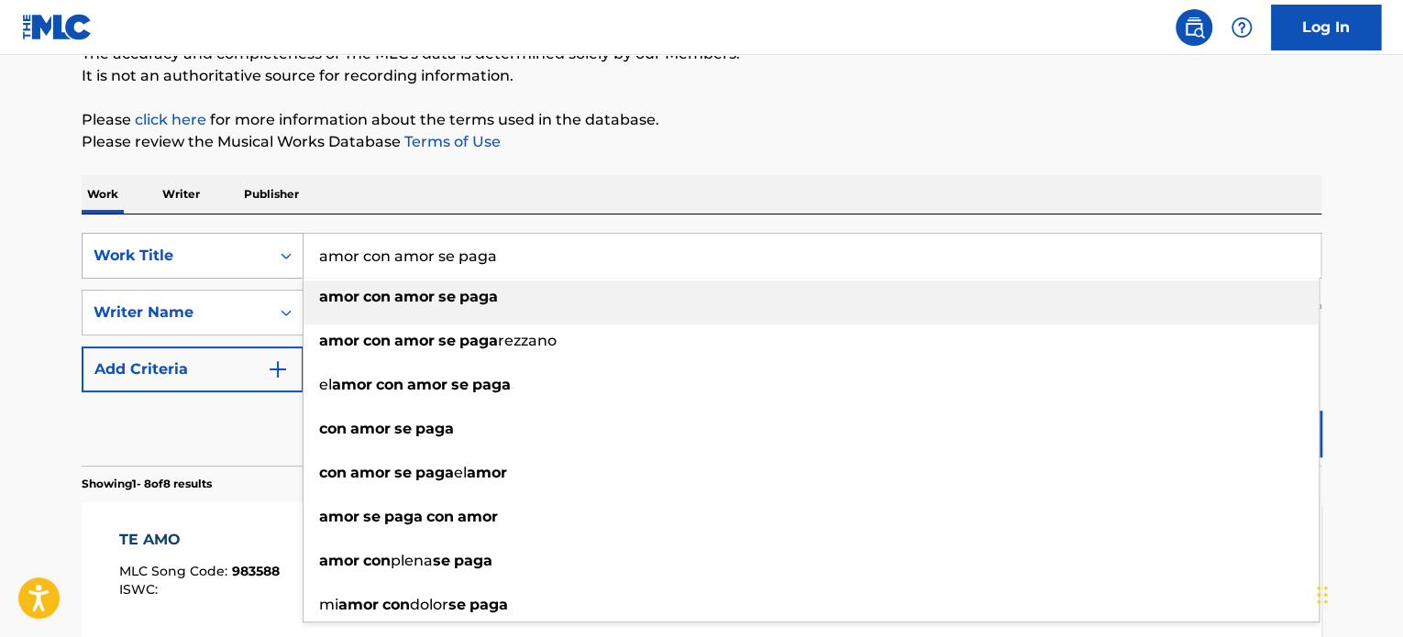
type input "amor con amor se paga"
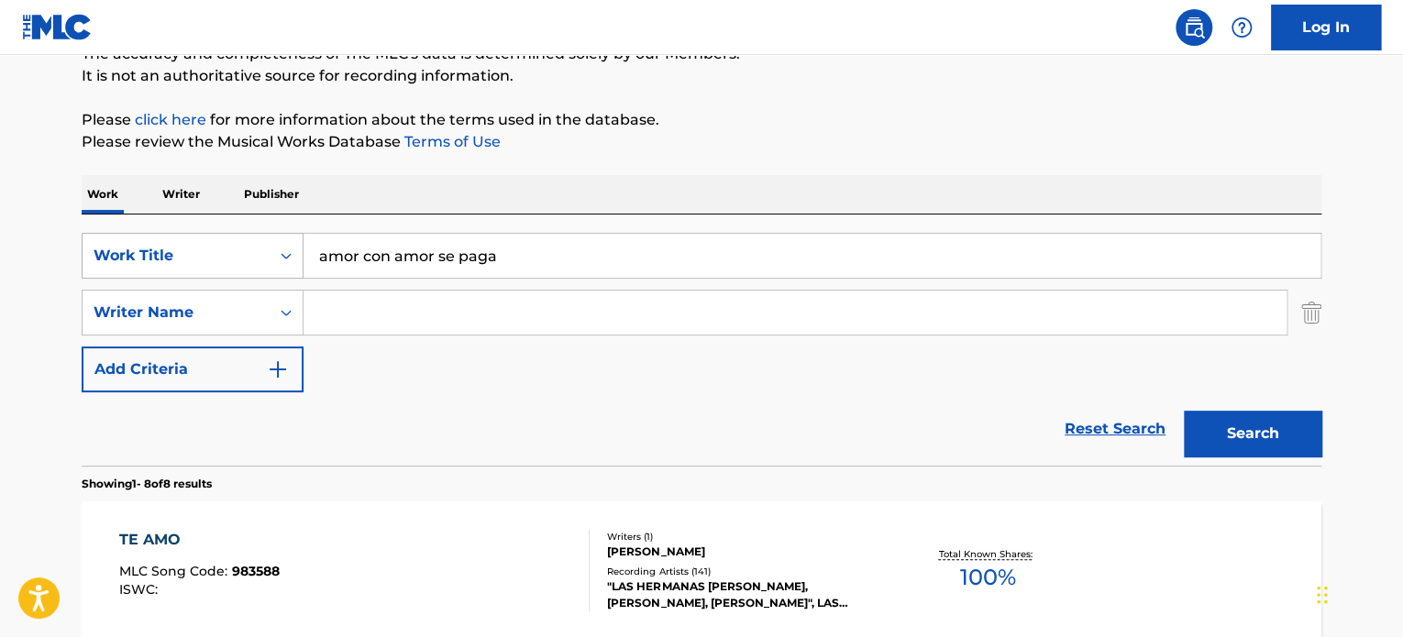
click at [1184, 411] on button "Search" at bounding box center [1253, 434] width 138 height 46
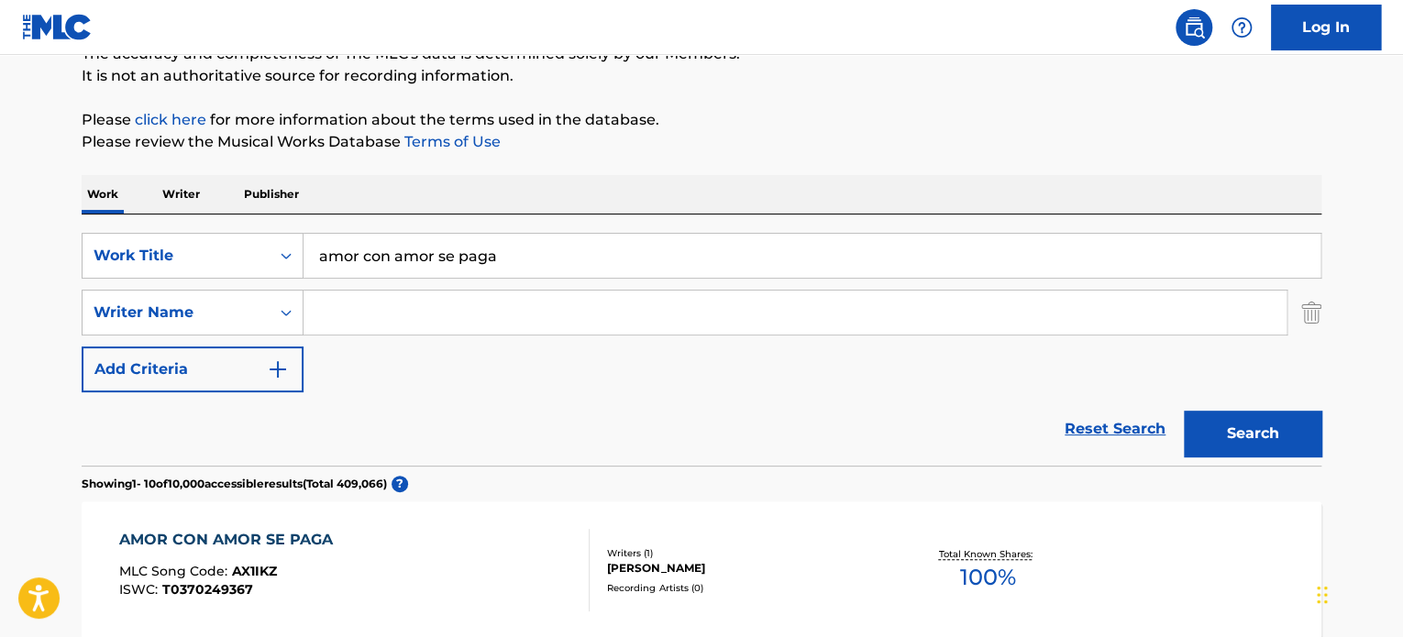
click at [1308, 319] on img "Search Form" at bounding box center [1311, 313] width 20 height 46
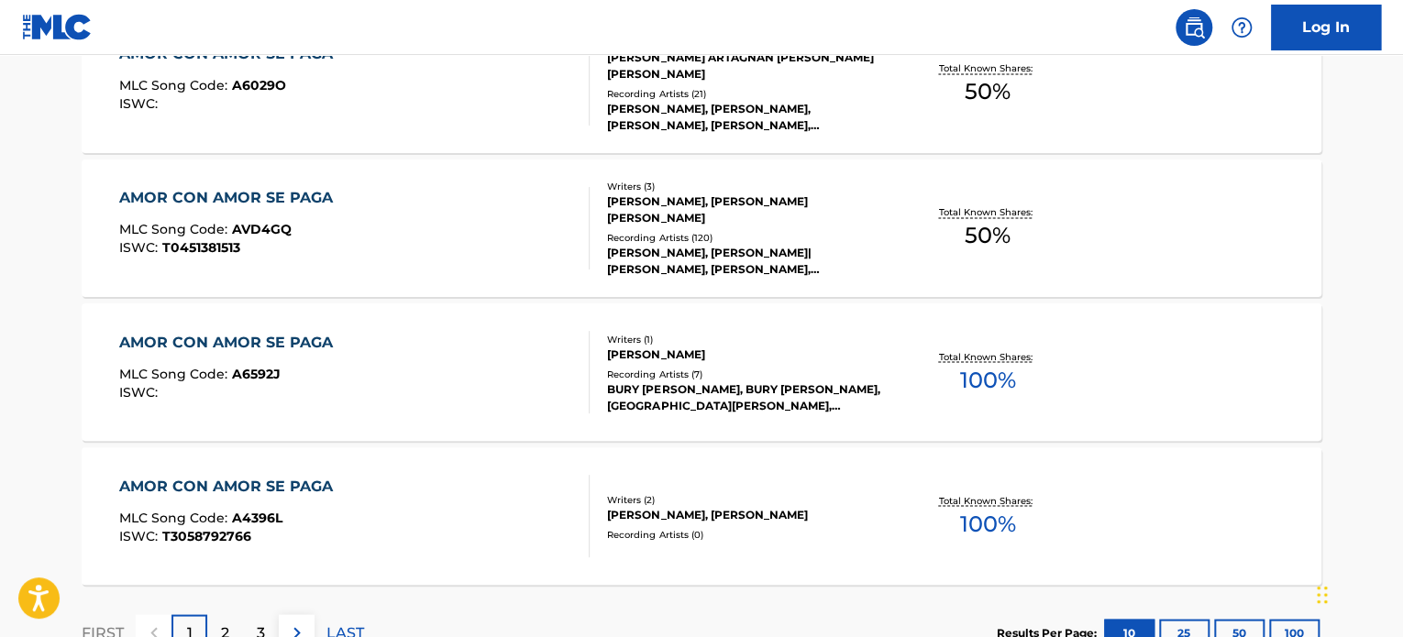
scroll to position [1606, 0]
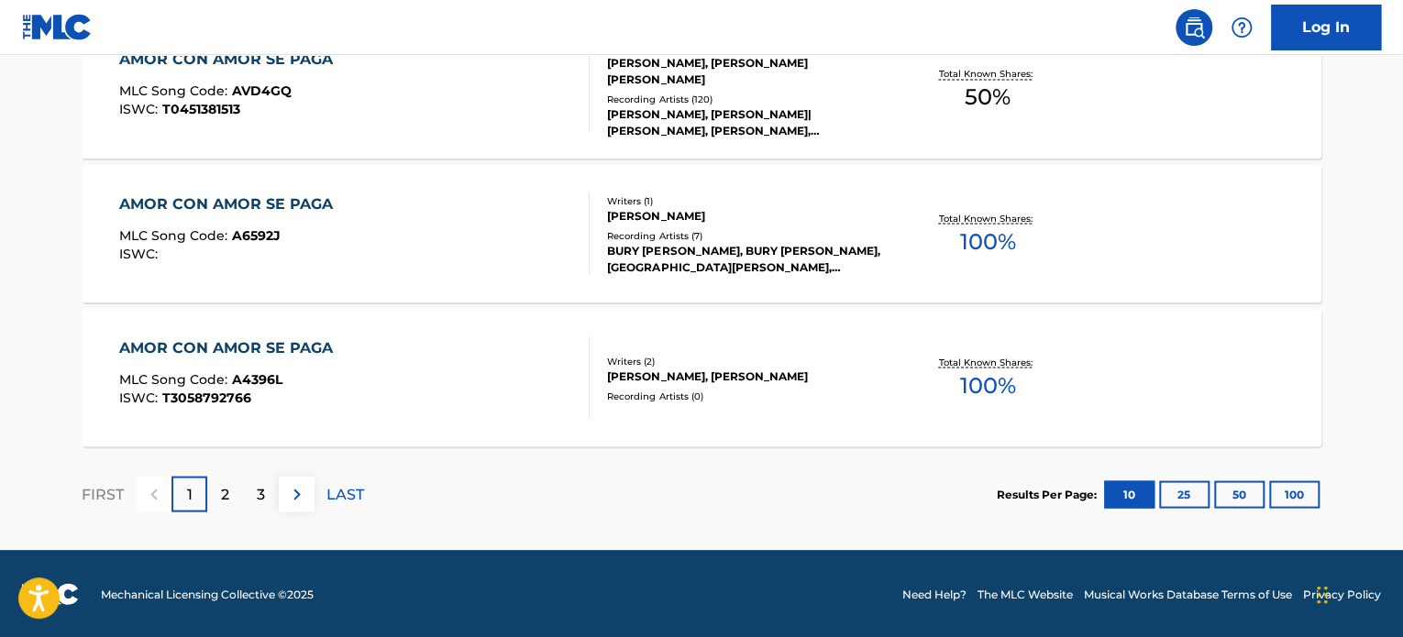
click at [225, 492] on p "2" at bounding box center [225, 494] width 8 height 22
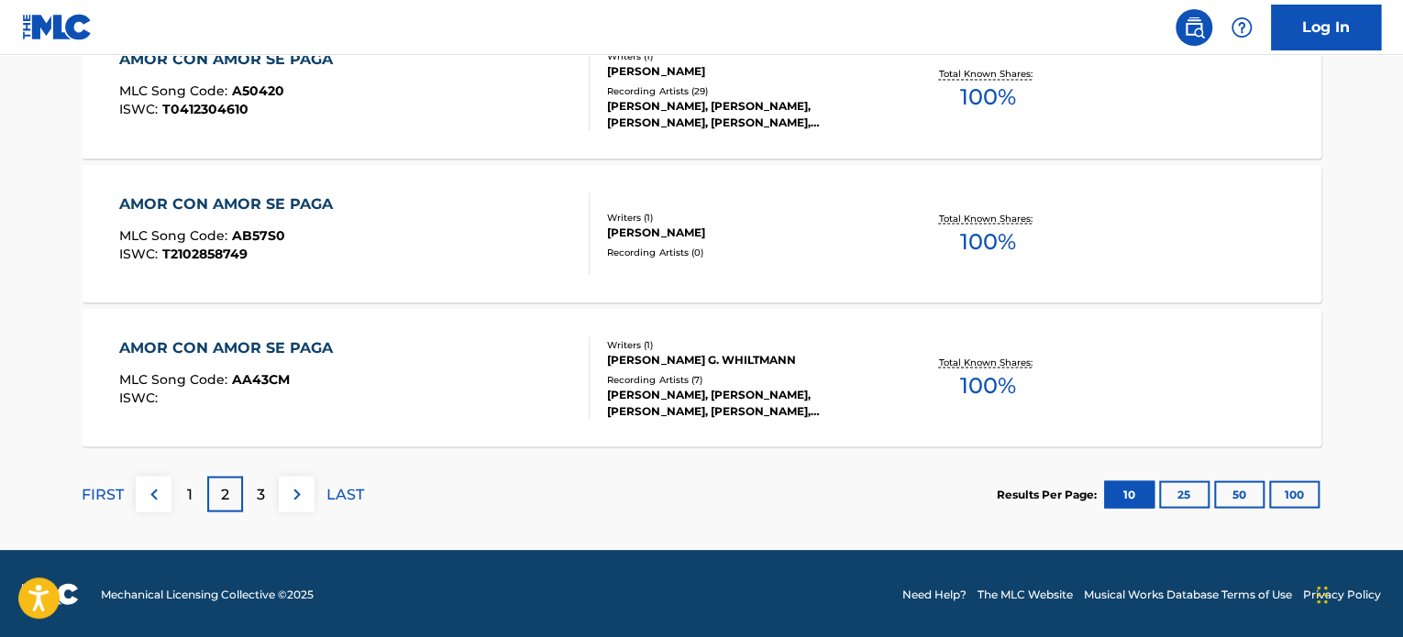
click at [264, 487] on p "3" at bounding box center [261, 494] width 8 height 22
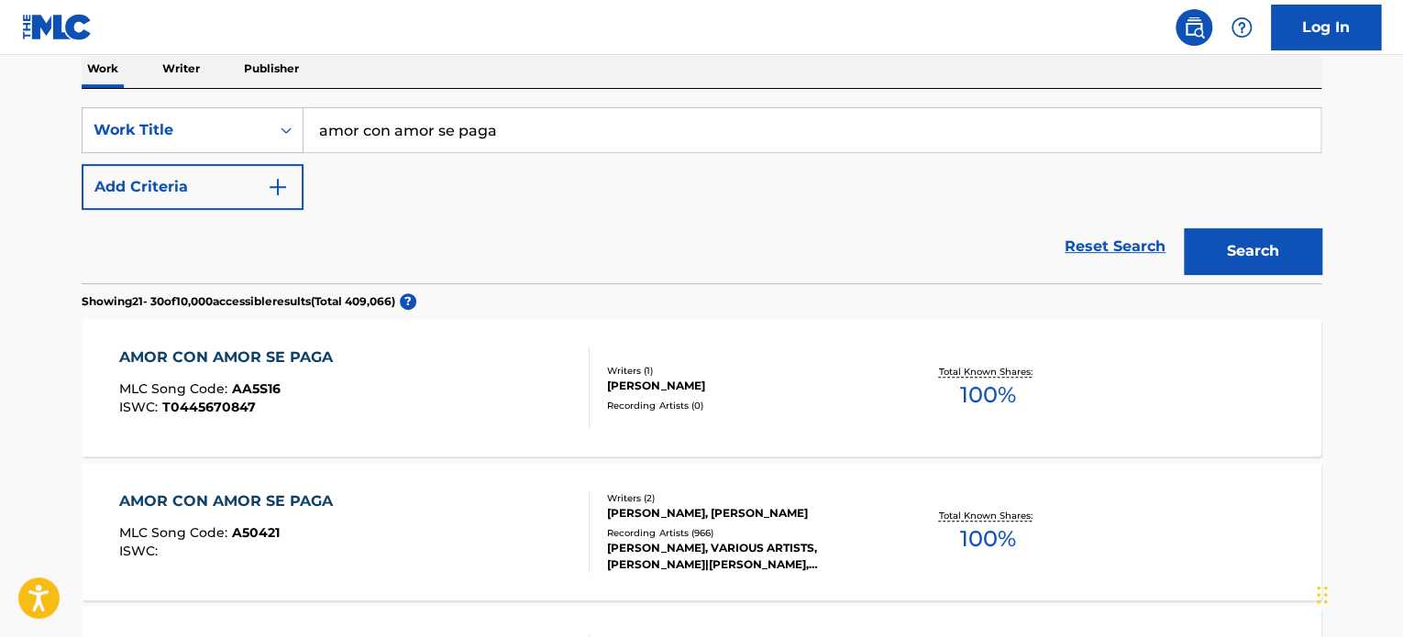
scroll to position [0, 0]
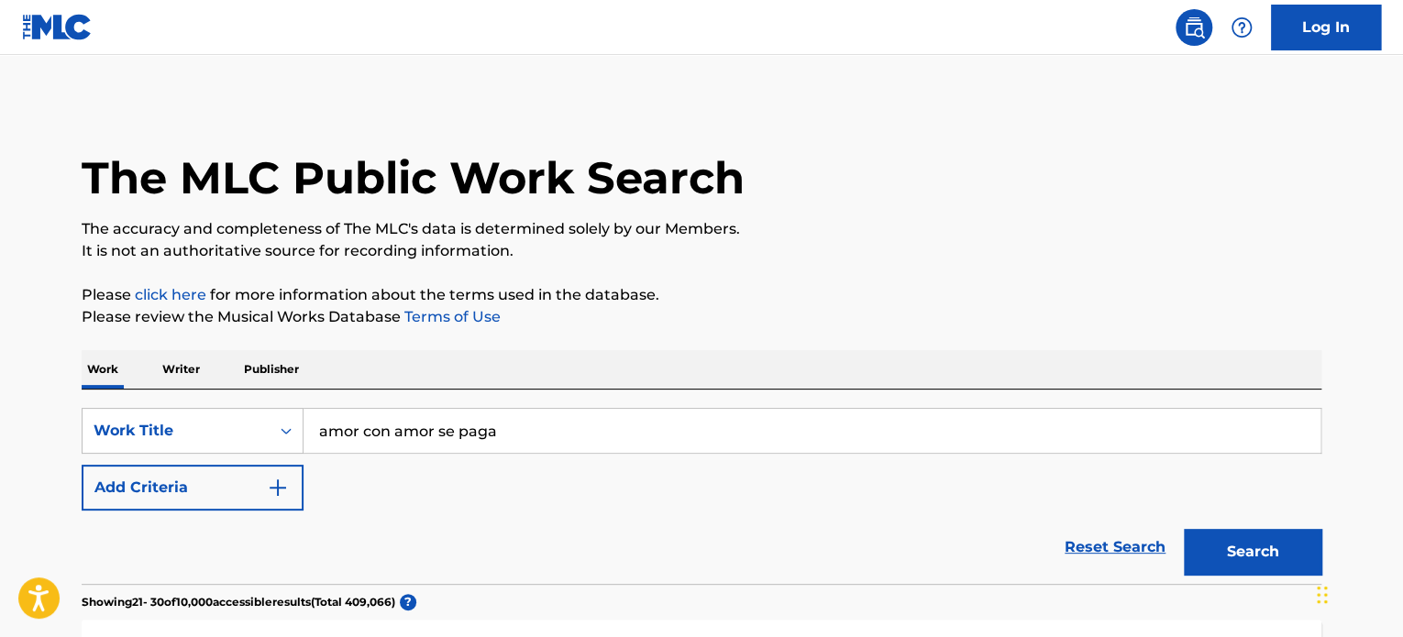
click at [287, 489] on img "Search Form" at bounding box center [278, 488] width 22 height 22
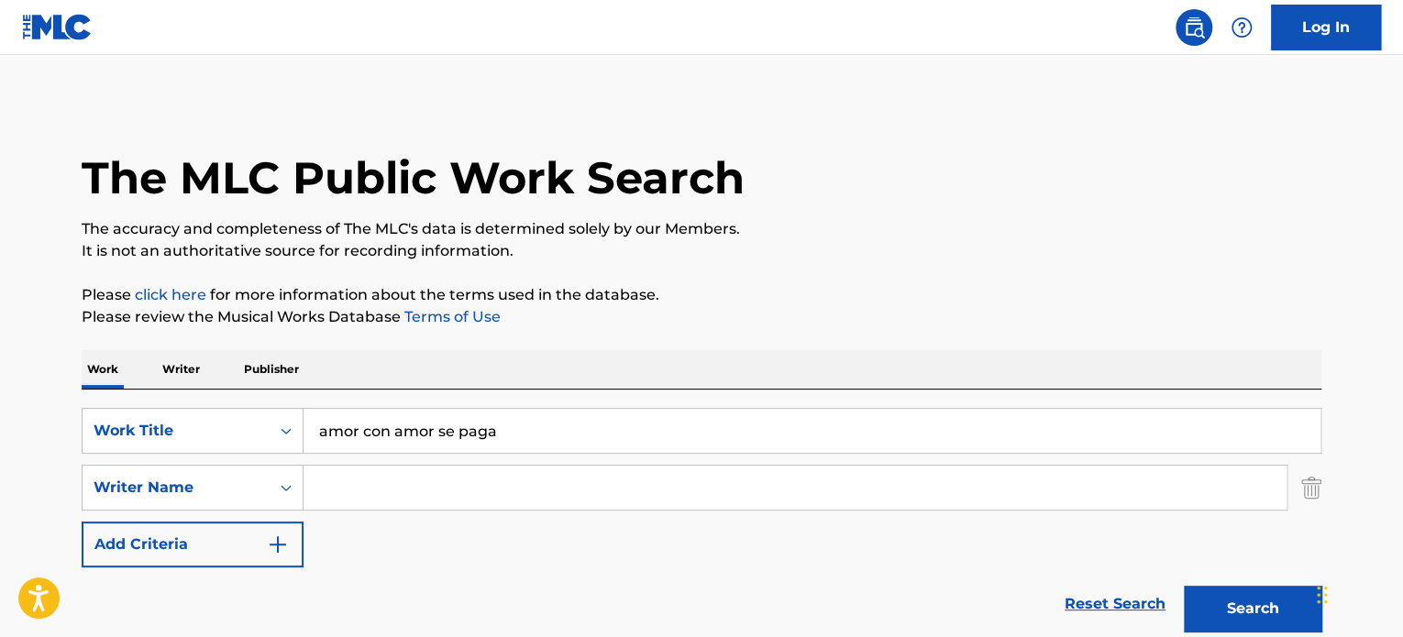
click at [352, 483] on input "Search Form" at bounding box center [794, 488] width 983 height 44
type input "cerrato"
click at [1184, 586] on button "Search" at bounding box center [1253, 609] width 138 height 46
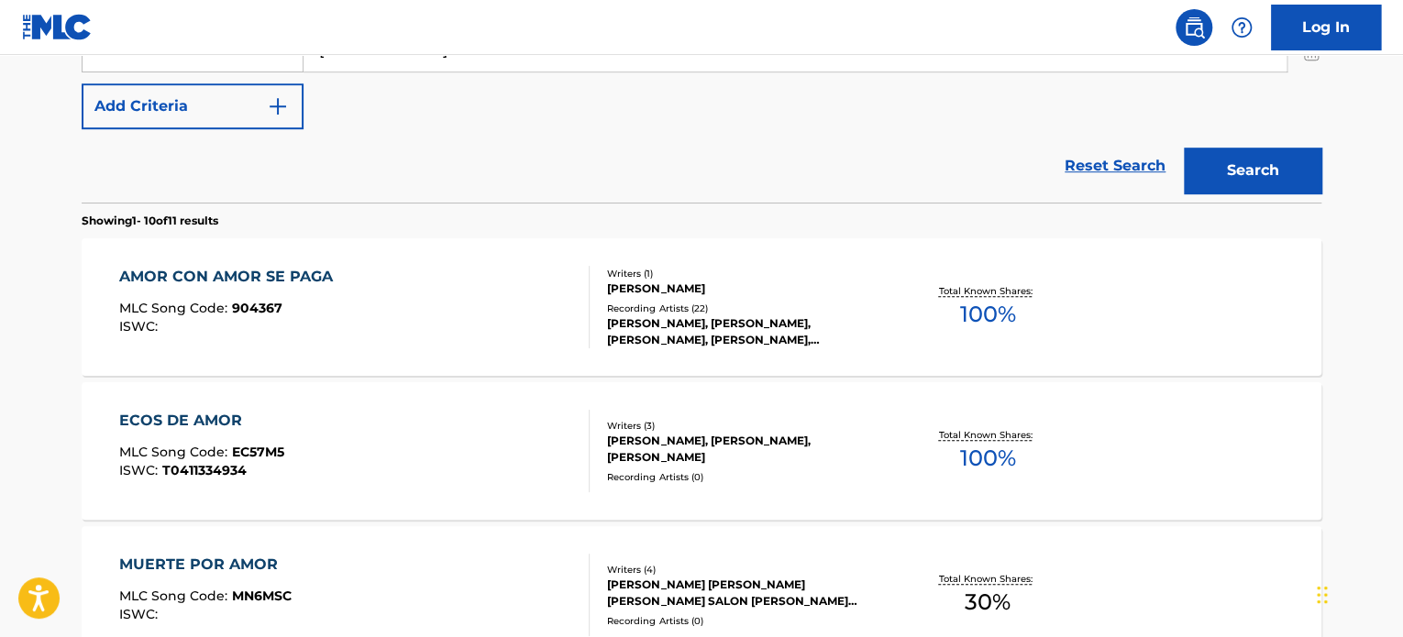
scroll to position [458, 0]
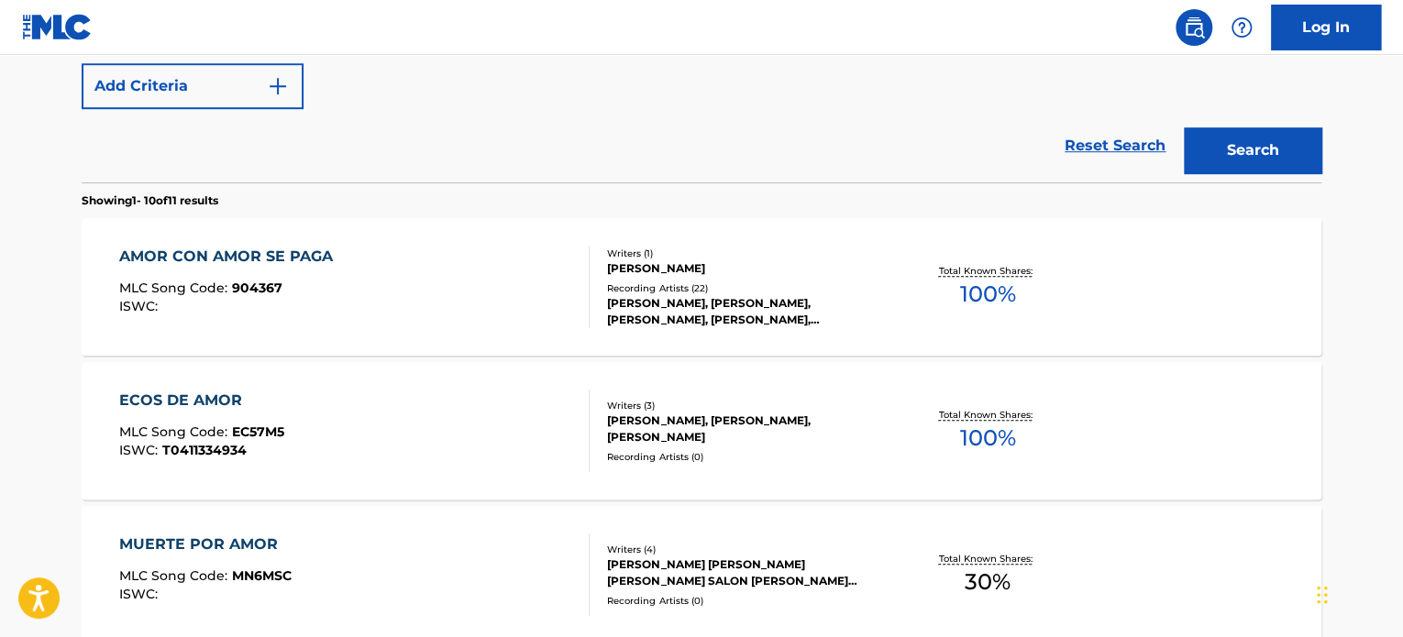
click at [419, 302] on div "AMOR CON AMOR SE PAGA MLC Song Code : 904367 ISWC :" at bounding box center [354, 287] width 471 height 83
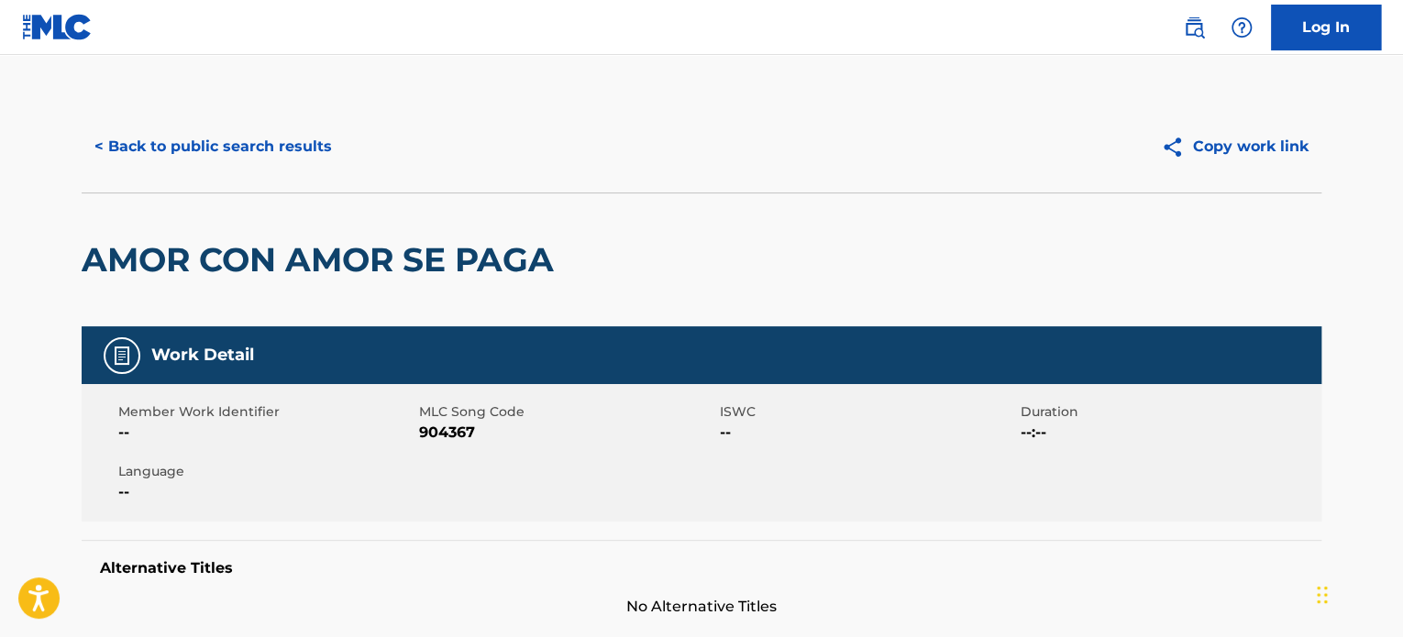
click at [283, 145] on button "< Back to public search results" at bounding box center [213, 147] width 263 height 46
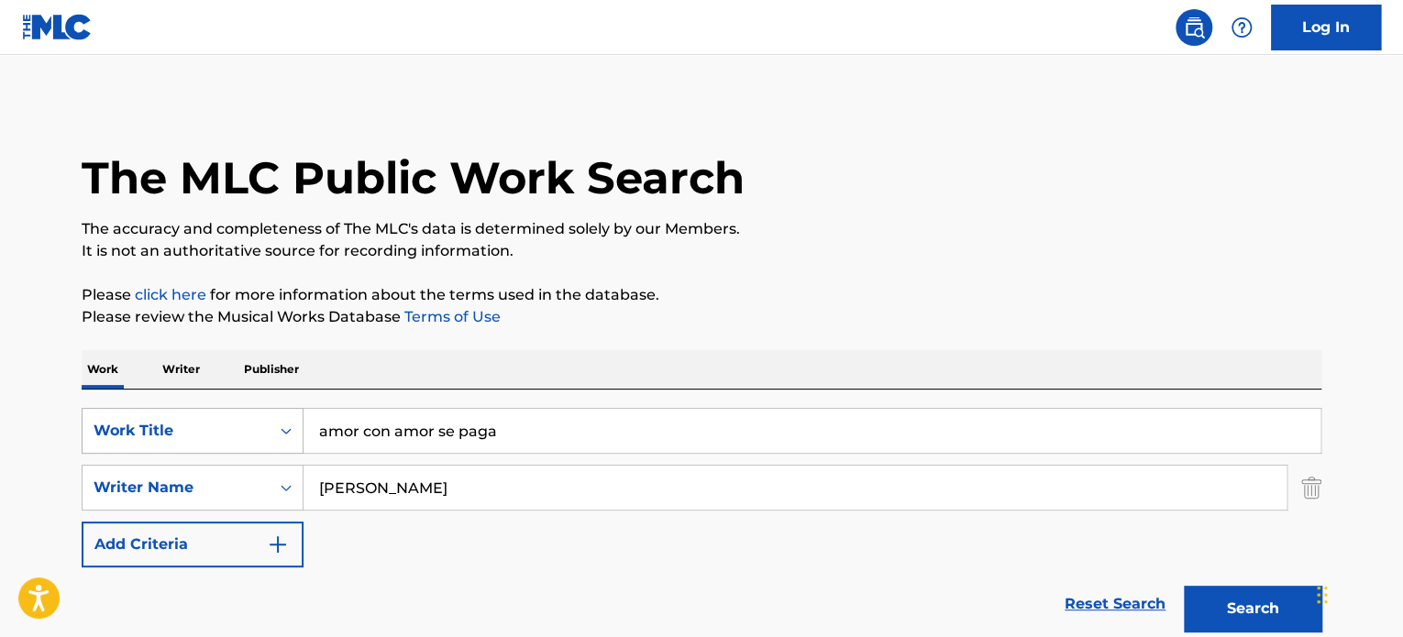
drag, startPoint x: 502, startPoint y: 431, endPoint x: 179, endPoint y: 435, distance: 322.8
click at [179, 435] on div "SearchWithCriteria264d84ad-ba19-43fc-83b0-f811771612e1 Work Title amor con amor…" at bounding box center [702, 431] width 1240 height 46
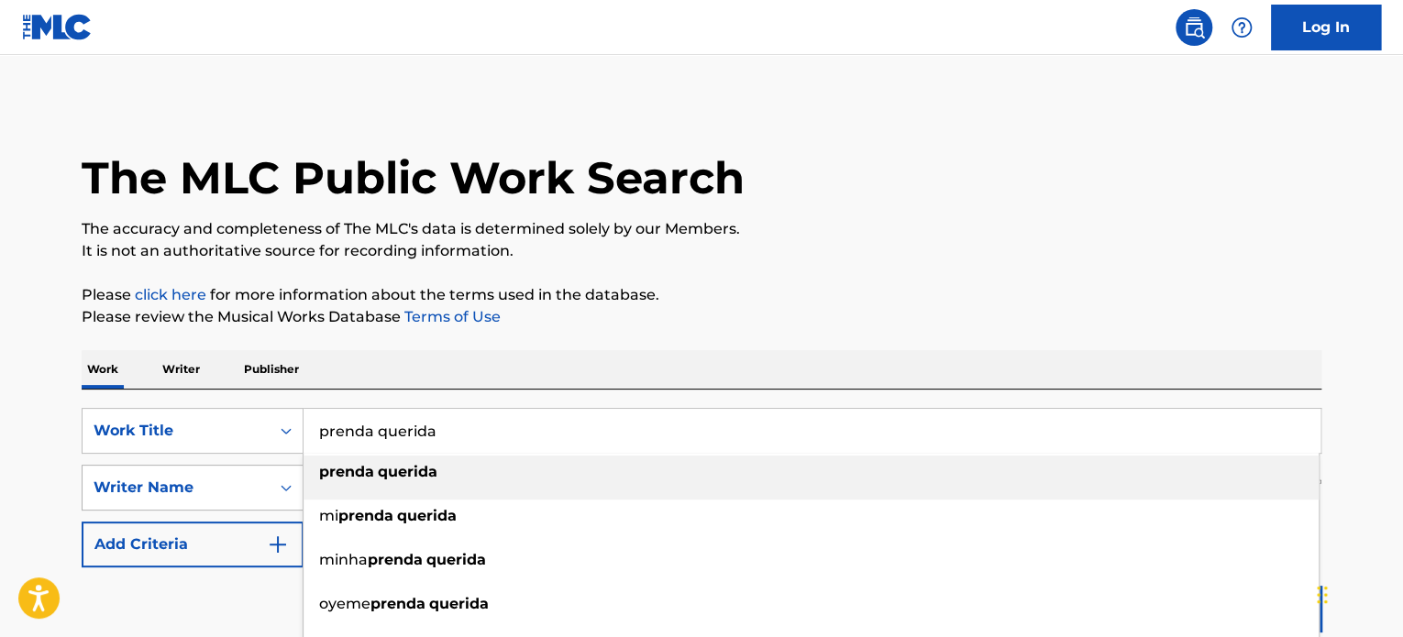
type input "prenda querida"
click at [209, 475] on div "Writer Name" at bounding box center [176, 487] width 187 height 35
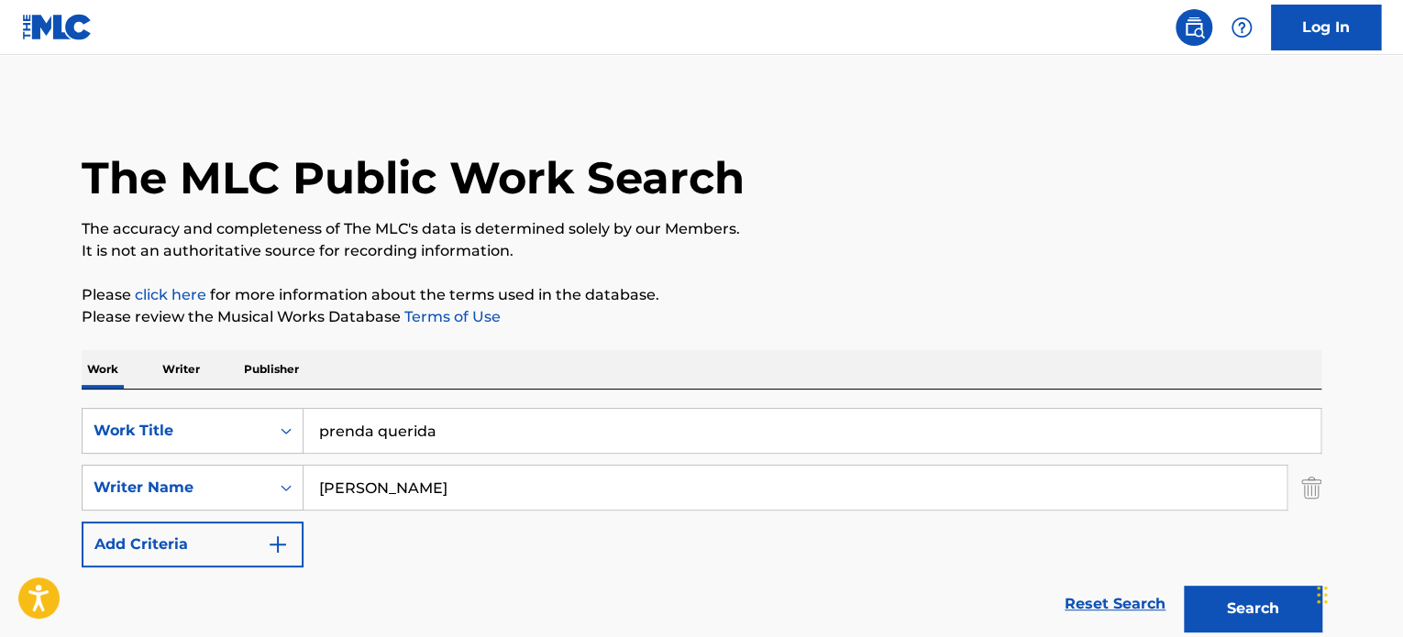
click at [1316, 487] on img "Search Form" at bounding box center [1311, 488] width 20 height 46
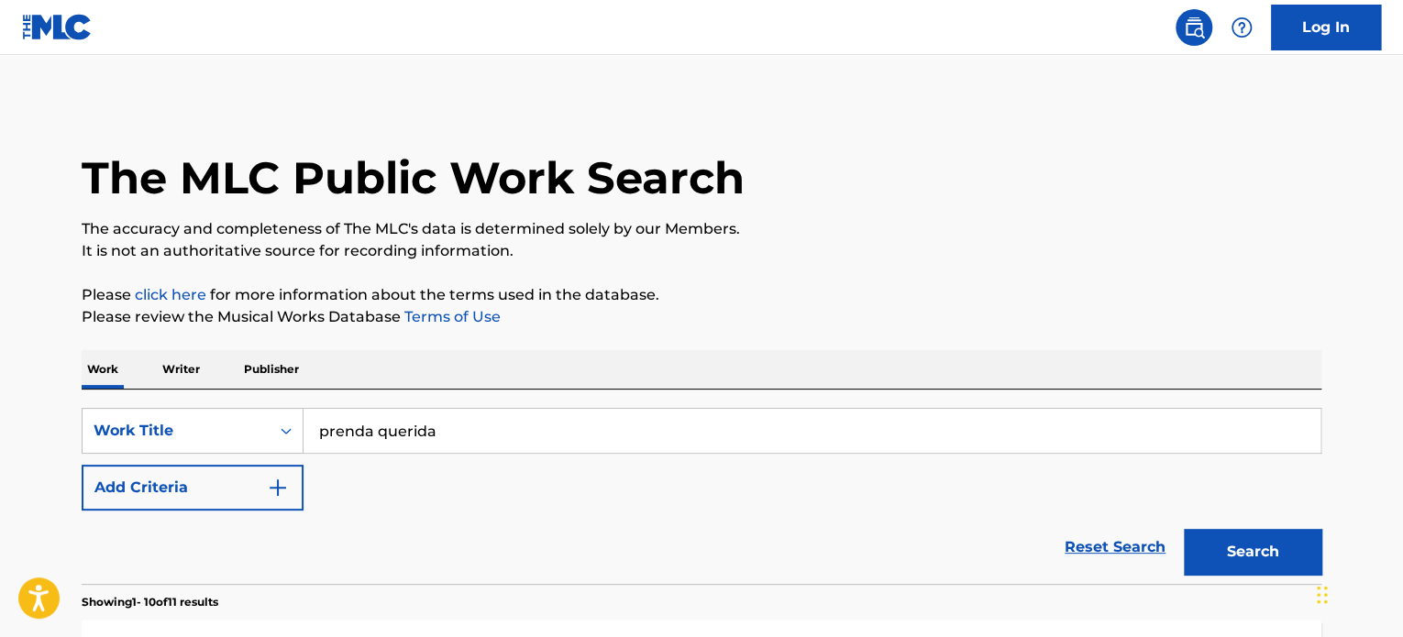
click at [1266, 548] on button "Search" at bounding box center [1253, 552] width 138 height 46
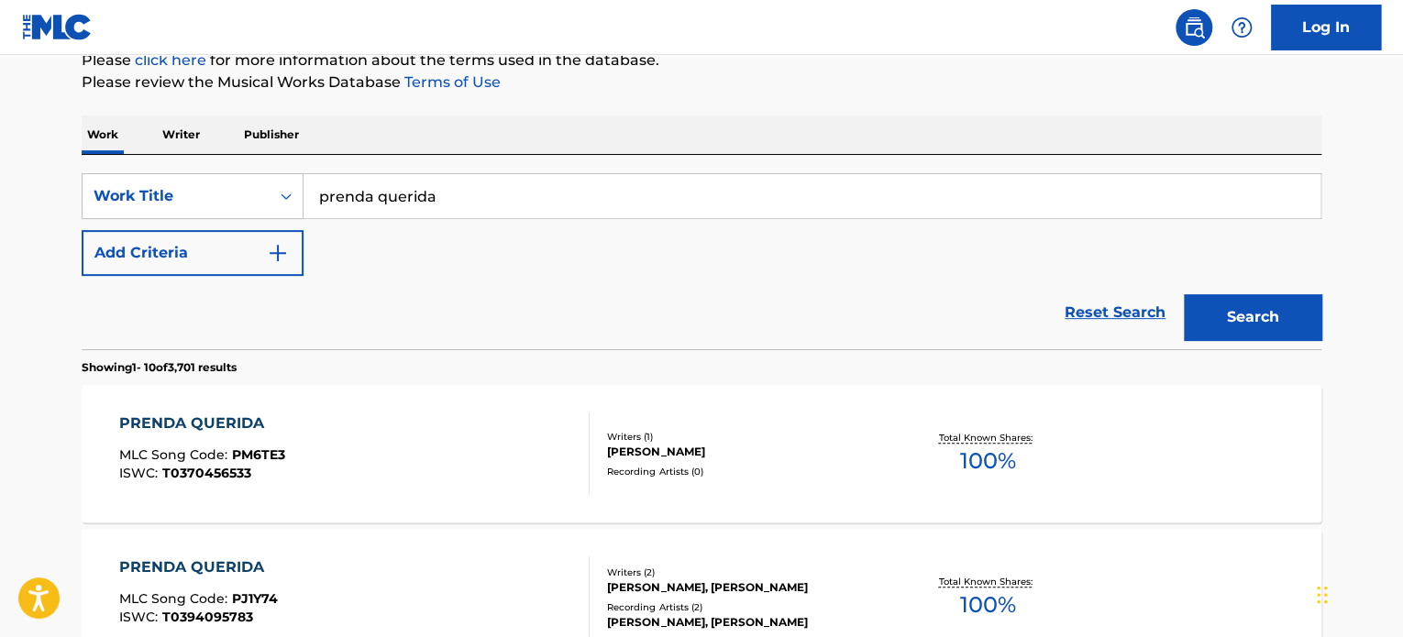
scroll to position [275, 0]
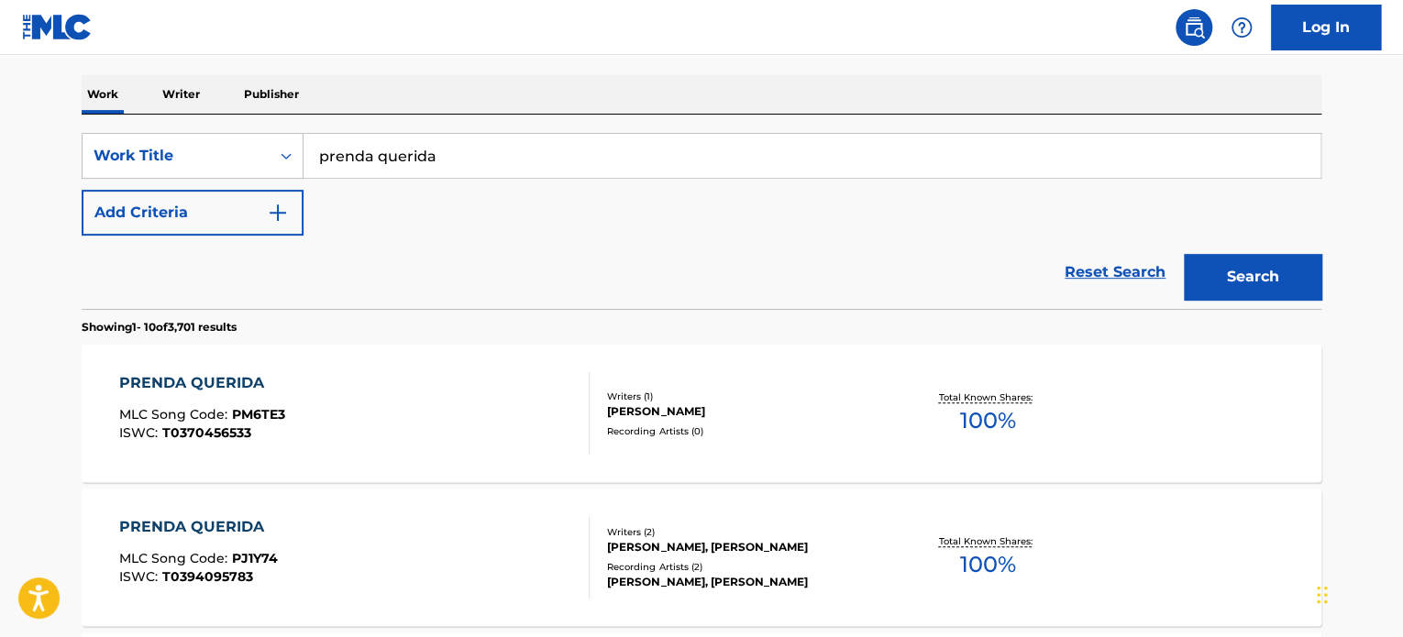
click at [279, 212] on img "Search Form" at bounding box center [278, 213] width 22 height 22
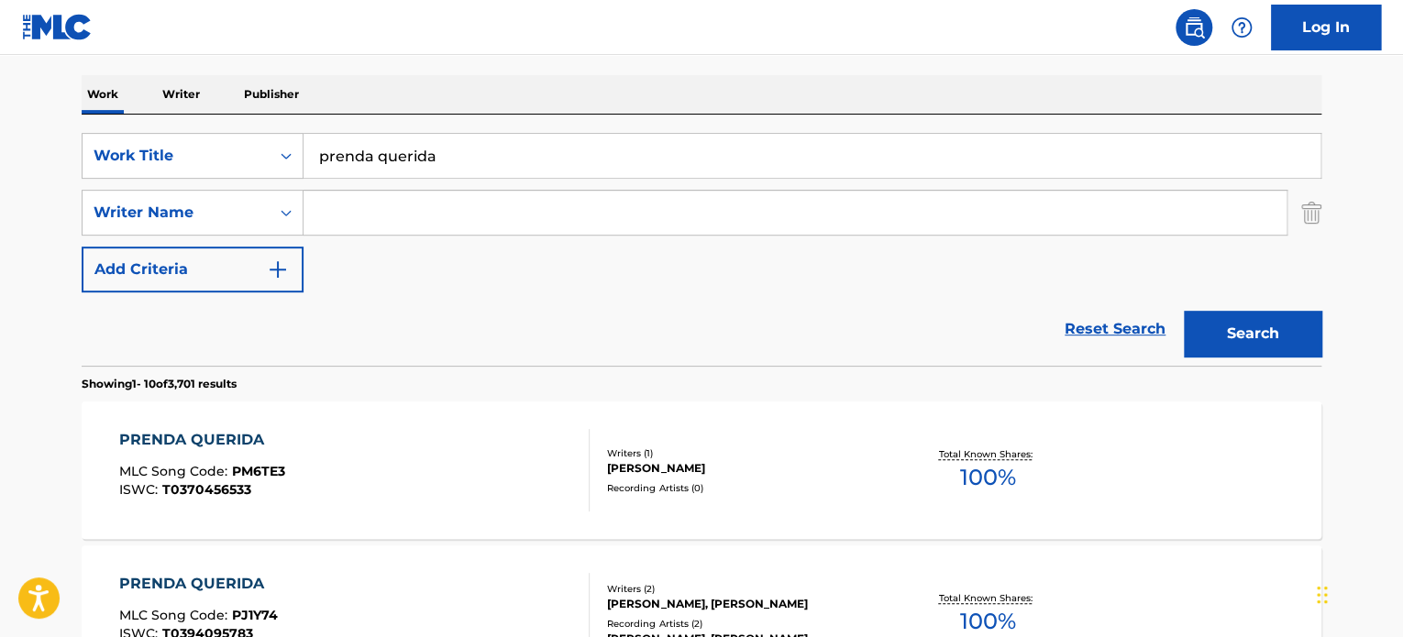
click at [369, 215] on input "Search Form" at bounding box center [794, 213] width 983 height 44
type input "rojas"
click at [1184, 311] on button "Search" at bounding box center [1253, 334] width 138 height 46
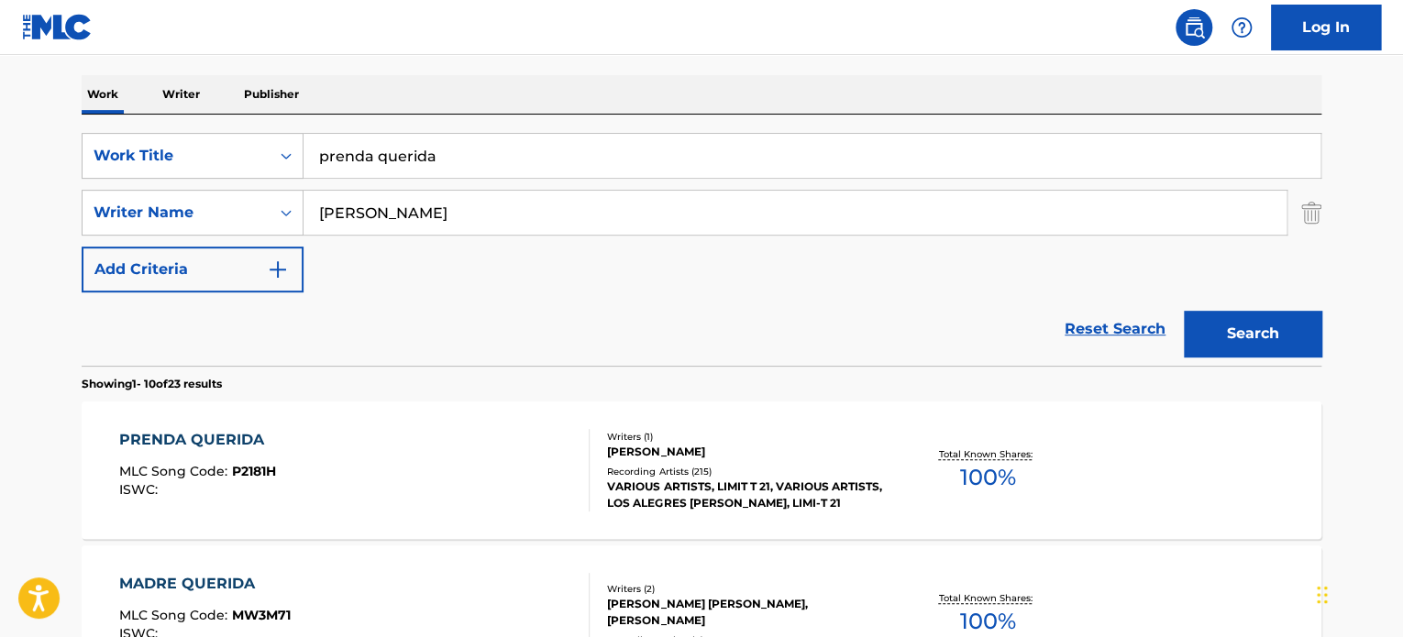
click at [301, 445] on div "PRENDA QUERIDA MLC Song Code : P2181H ISWC :" at bounding box center [354, 470] width 471 height 83
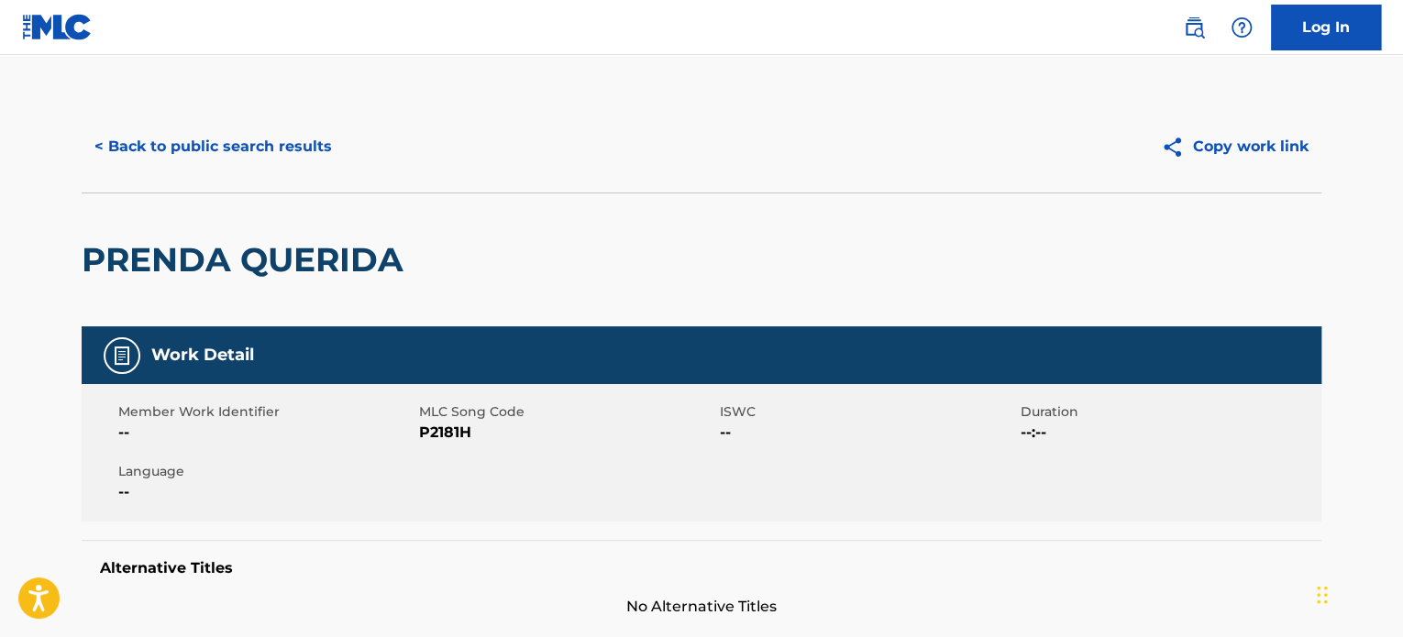
click at [293, 145] on button "< Back to public search results" at bounding box center [213, 147] width 263 height 46
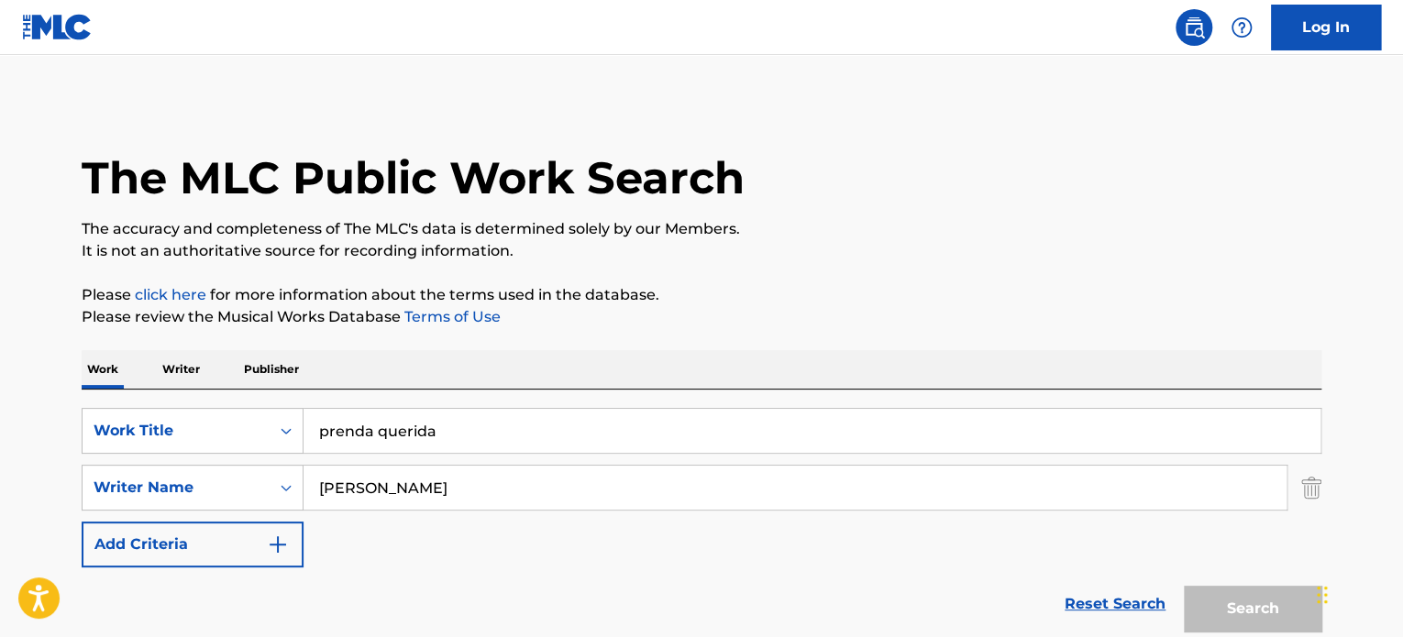
scroll to position [275, 0]
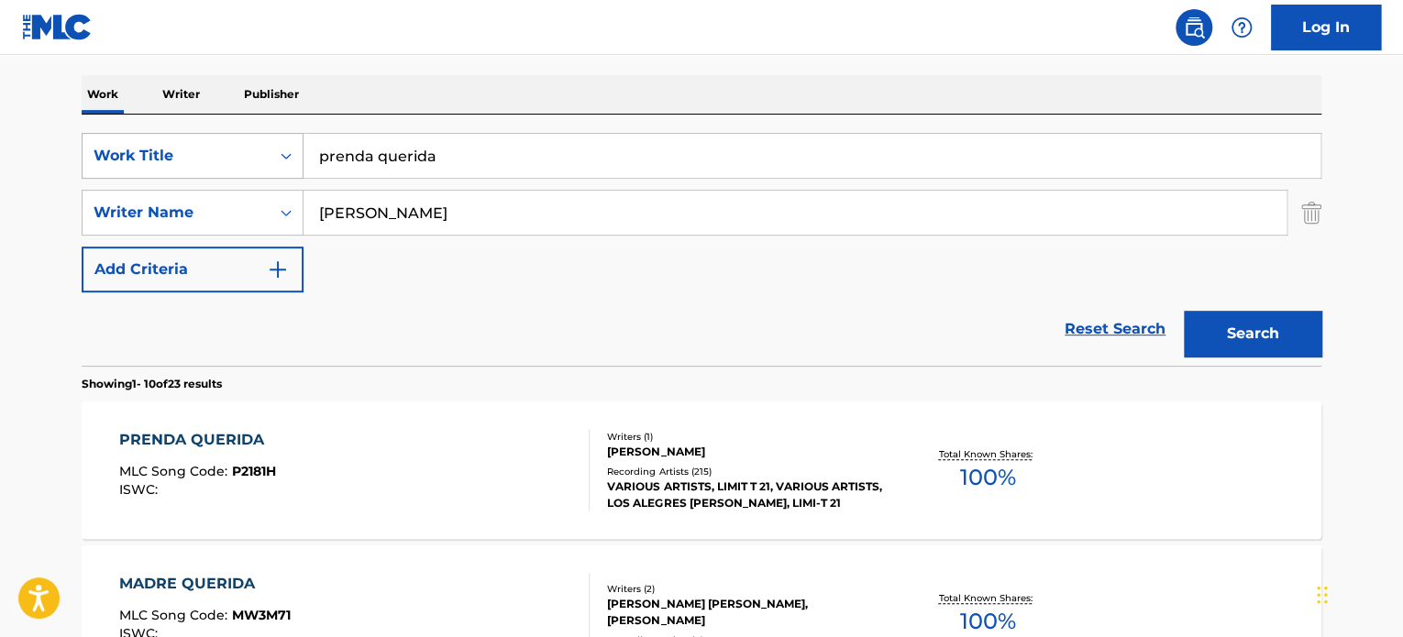
drag, startPoint x: 477, startPoint y: 152, endPoint x: 288, endPoint y: 153, distance: 188.9
click at [288, 153] on div "SearchWithCriteria264d84ad-ba19-43fc-83b0-f811771612e1 Work Title prenda querida" at bounding box center [702, 156] width 1240 height 46
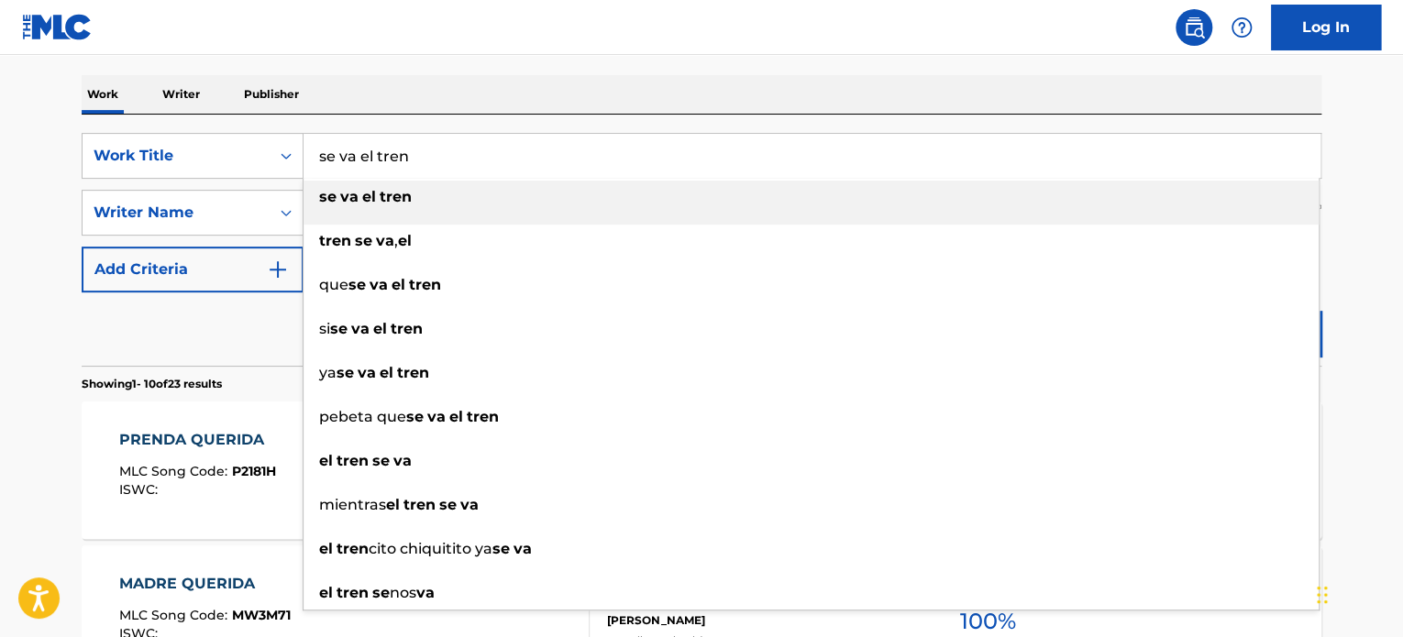
type input "se va el tren"
click at [362, 181] on div "se va el tren" at bounding box center [810, 197] width 1015 height 33
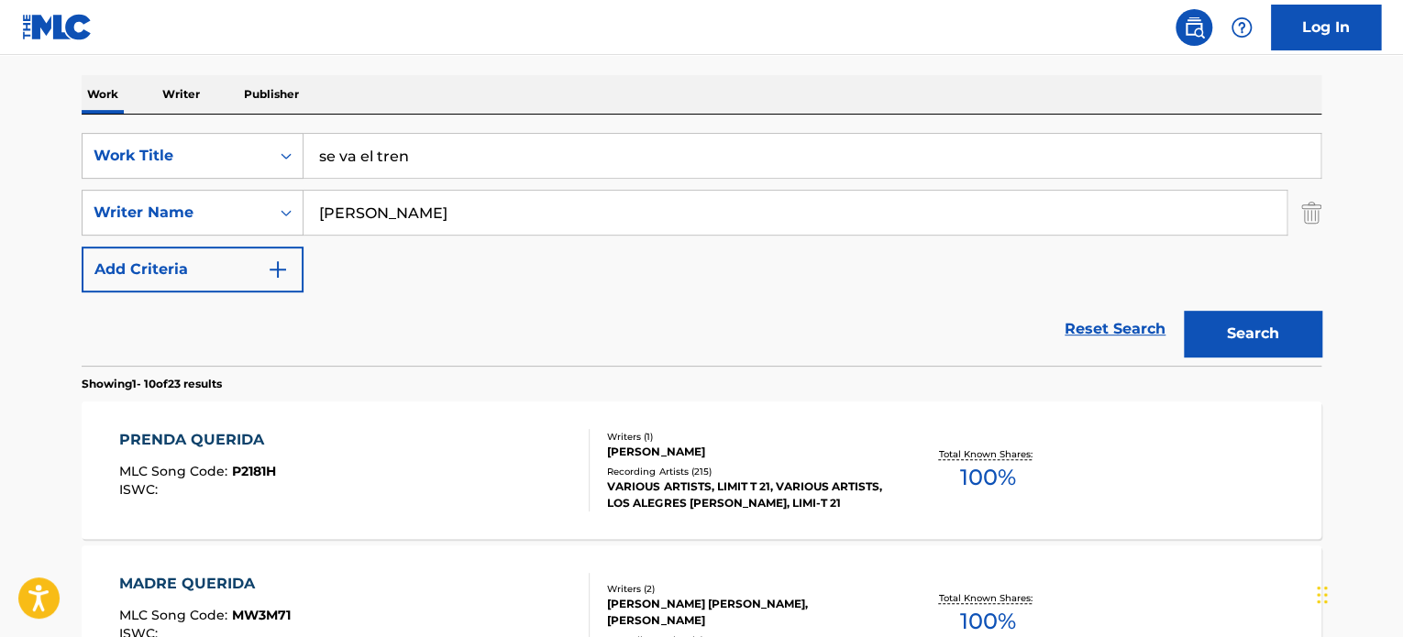
click at [1315, 215] on img "Search Form" at bounding box center [1311, 213] width 20 height 46
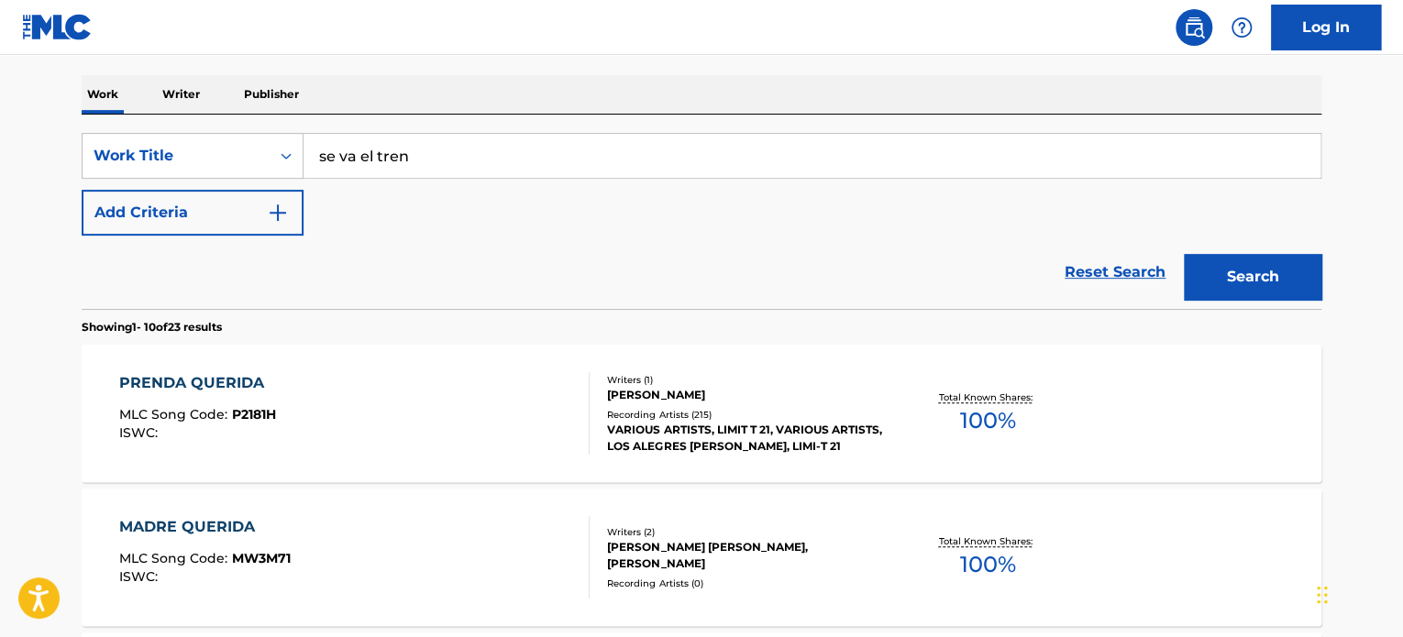
click at [1265, 276] on button "Search" at bounding box center [1253, 277] width 138 height 46
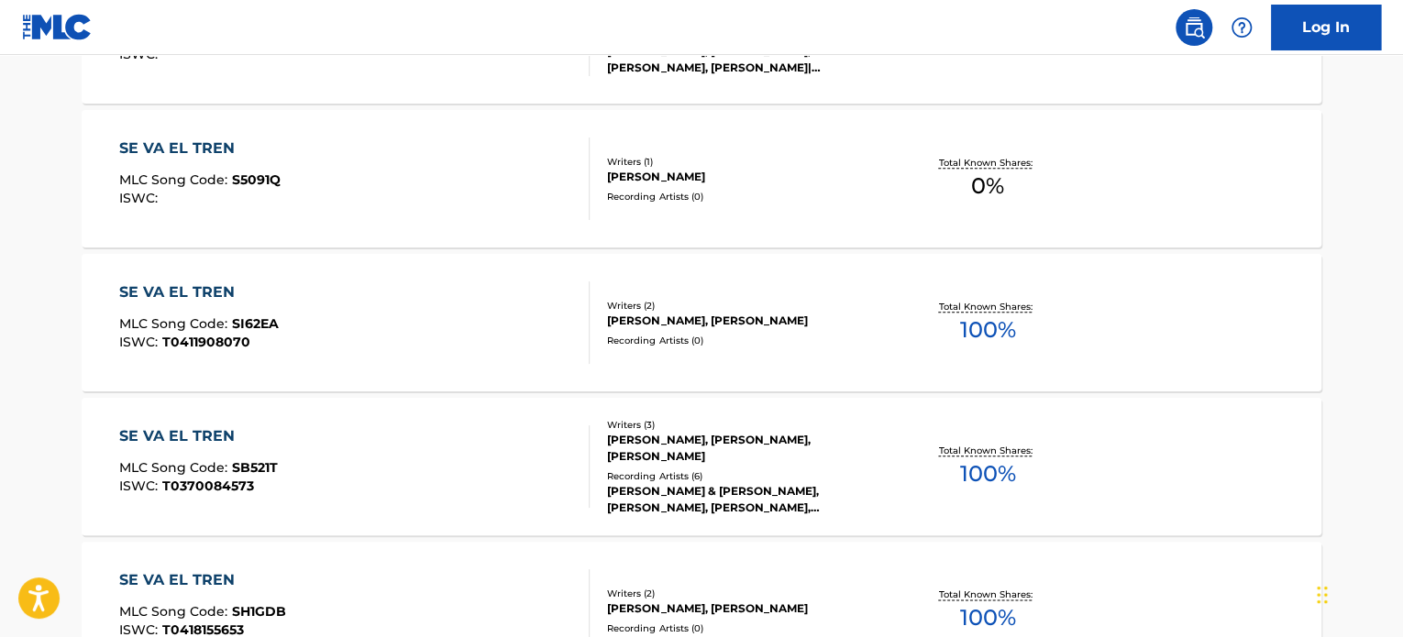
scroll to position [825, 0]
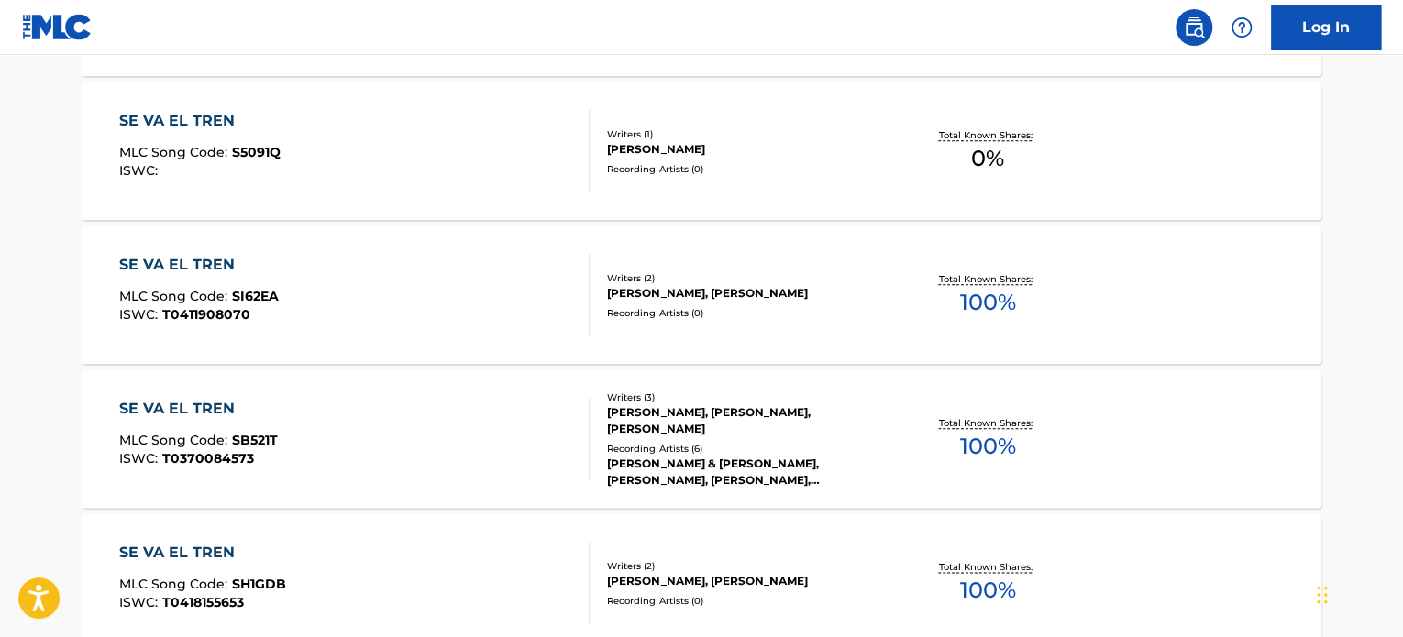
click at [488, 421] on div "SE VA EL TREN MLC Song Code : SB521T ISWC : T0370084573" at bounding box center [354, 439] width 471 height 83
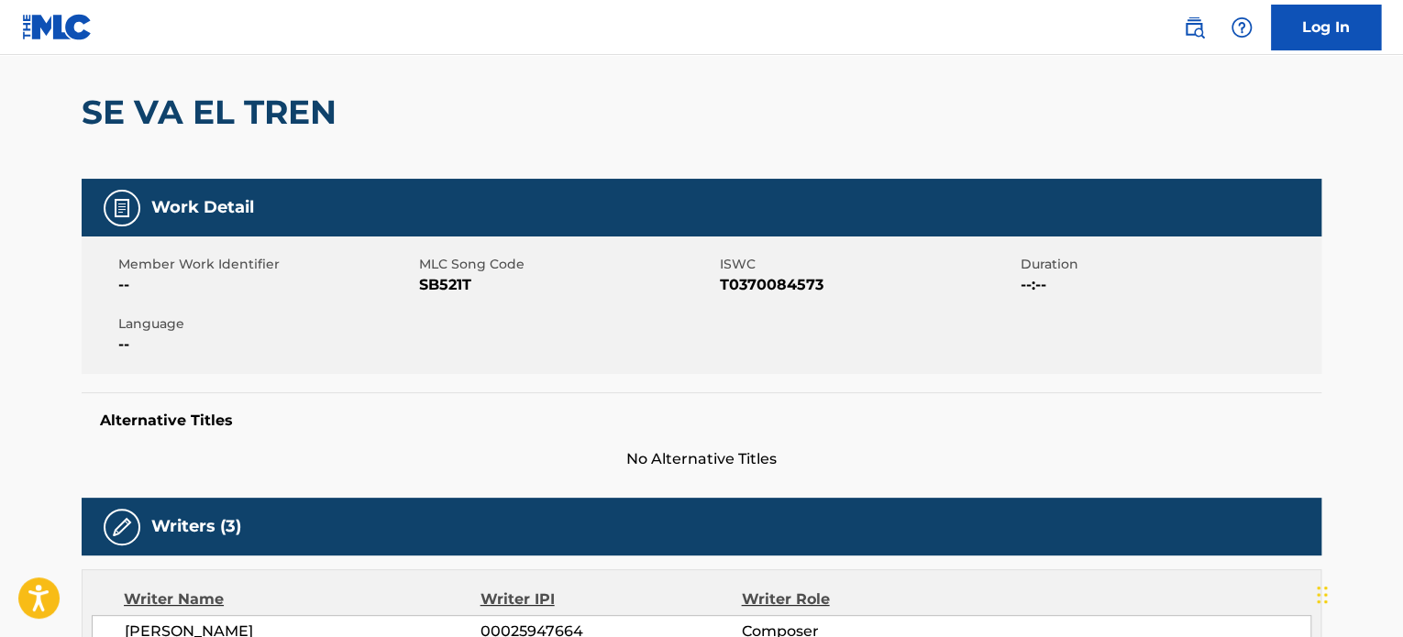
scroll to position [367, 0]
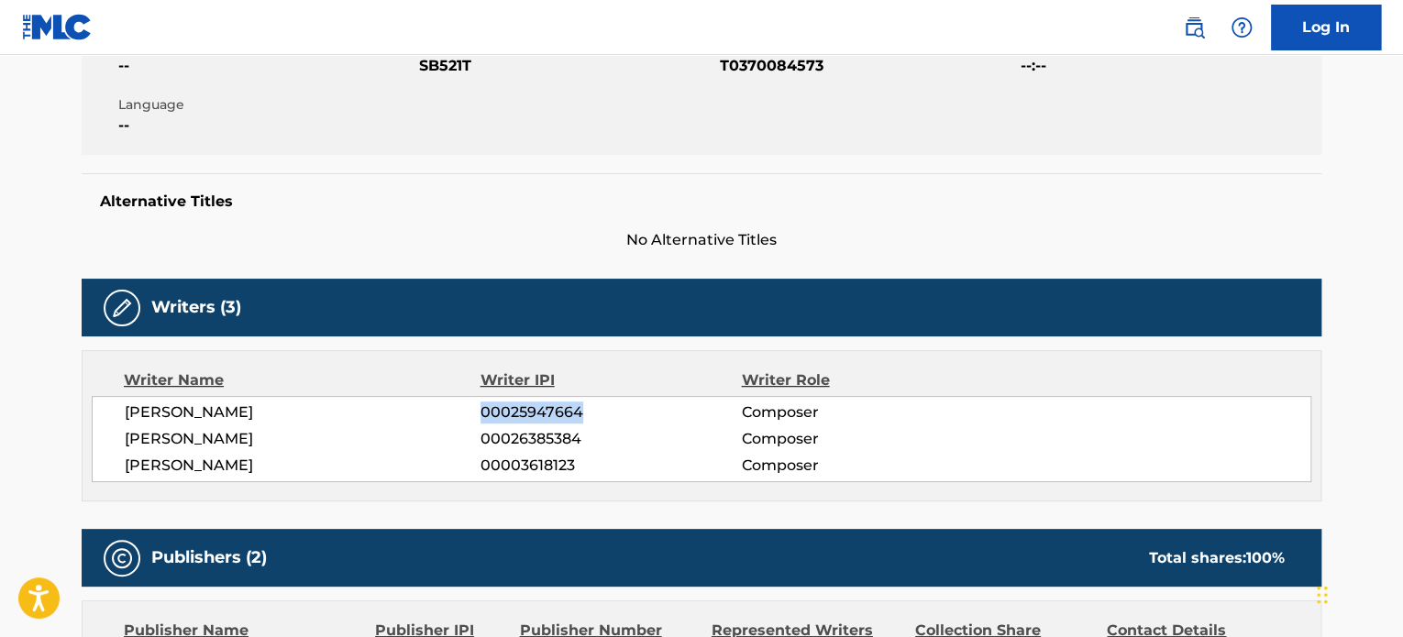
drag, startPoint x: 584, startPoint y: 414, endPoint x: 481, endPoint y: 425, distance: 103.3
click at [481, 425] on div "MIGUEL RICETREACY 00025947664 Composer ENRIQUE A. RODRIGUEZ 00026385384 Compose…" at bounding box center [701, 439] width 1219 height 86
copy span "00025947664"
drag, startPoint x: 583, startPoint y: 447, endPoint x: 480, endPoint y: 447, distance: 102.7
click at [480, 447] on span "00026385384" at bounding box center [610, 439] width 260 height 22
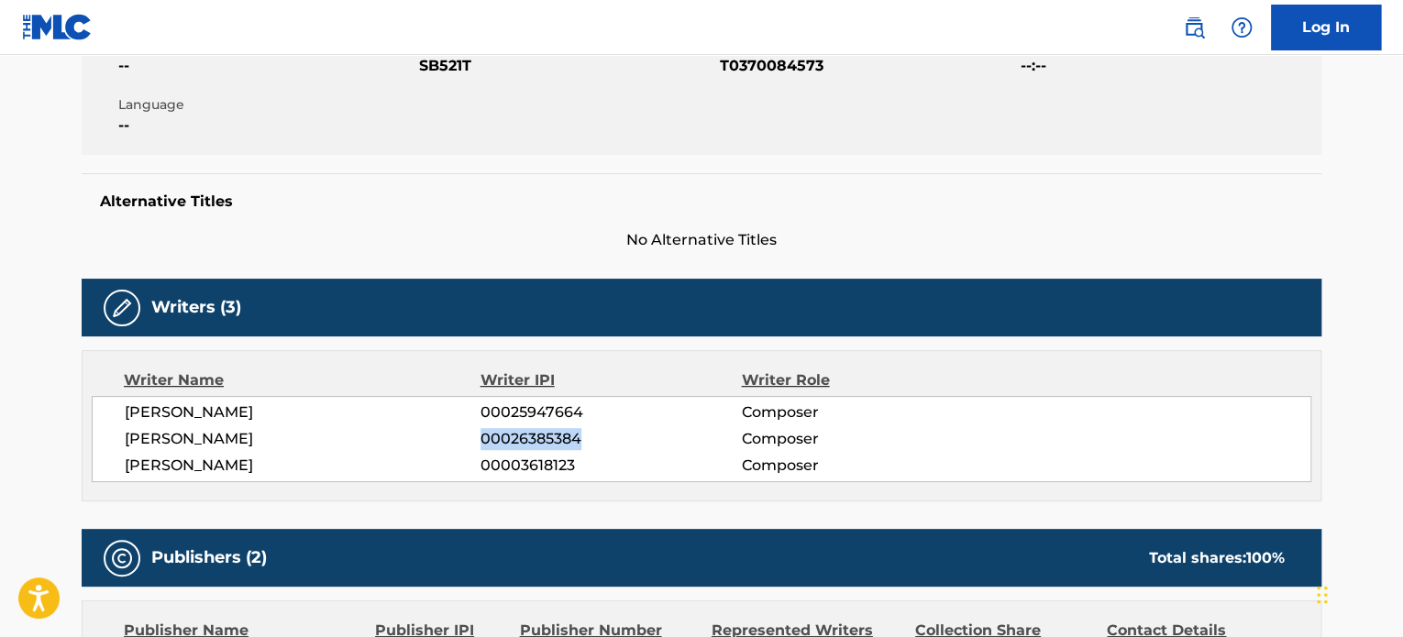
copy span "00026385384"
drag, startPoint x: 572, startPoint y: 472, endPoint x: 479, endPoint y: 475, distance: 93.6
click at [479, 475] on div "ANTONIO BONAVENA 00003618123 Composer" at bounding box center [717, 466] width 1185 height 22
copy div "00003618123"
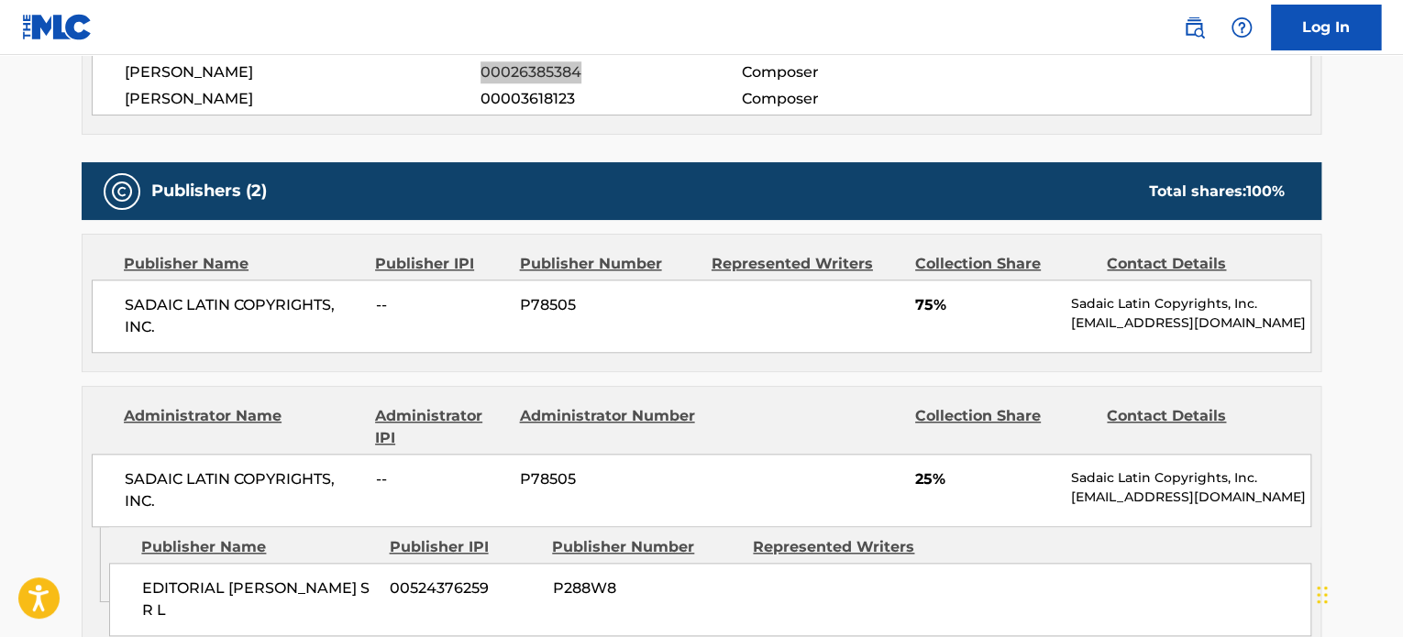
scroll to position [825, 0]
